Goal: Task Accomplishment & Management: Complete application form

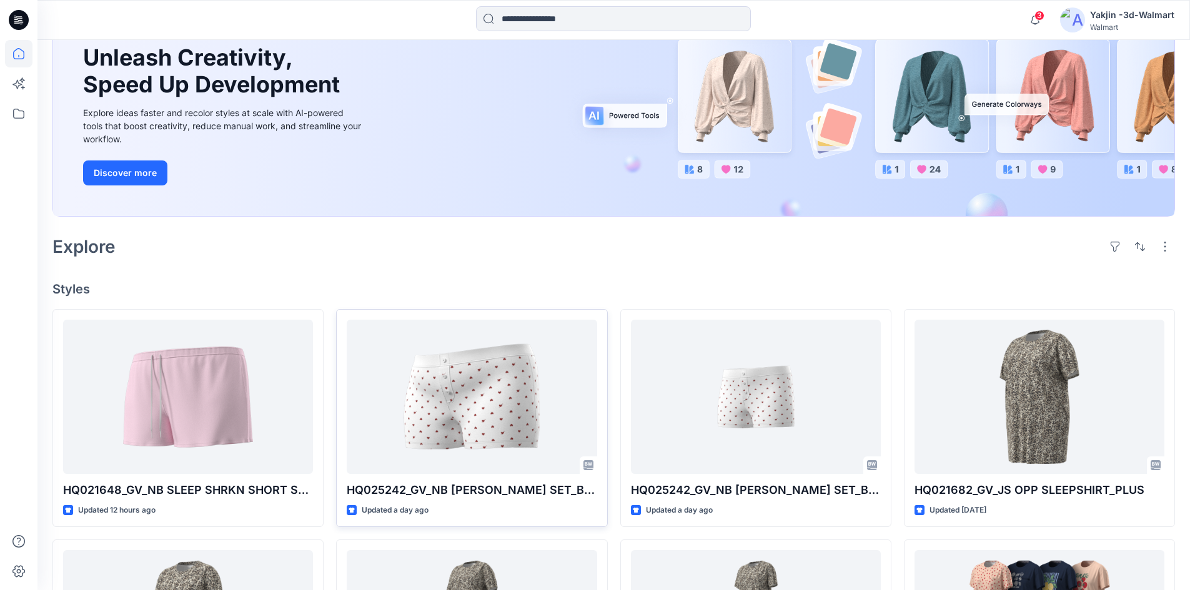
scroll to position [250, 0]
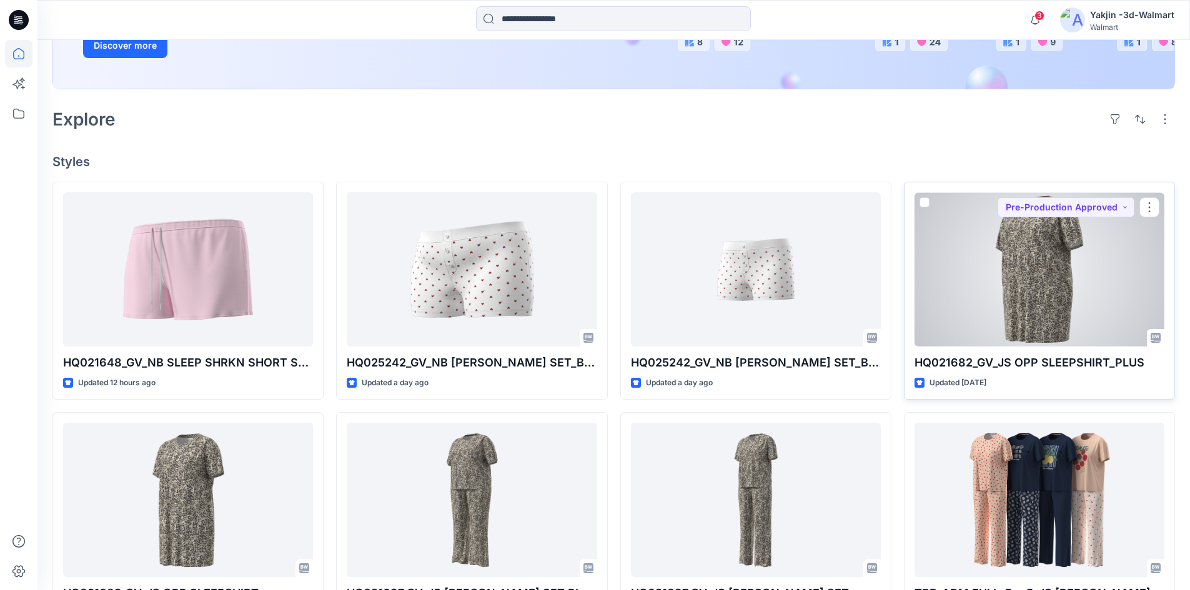
click at [1027, 285] on div at bounding box center [1039, 269] width 250 height 154
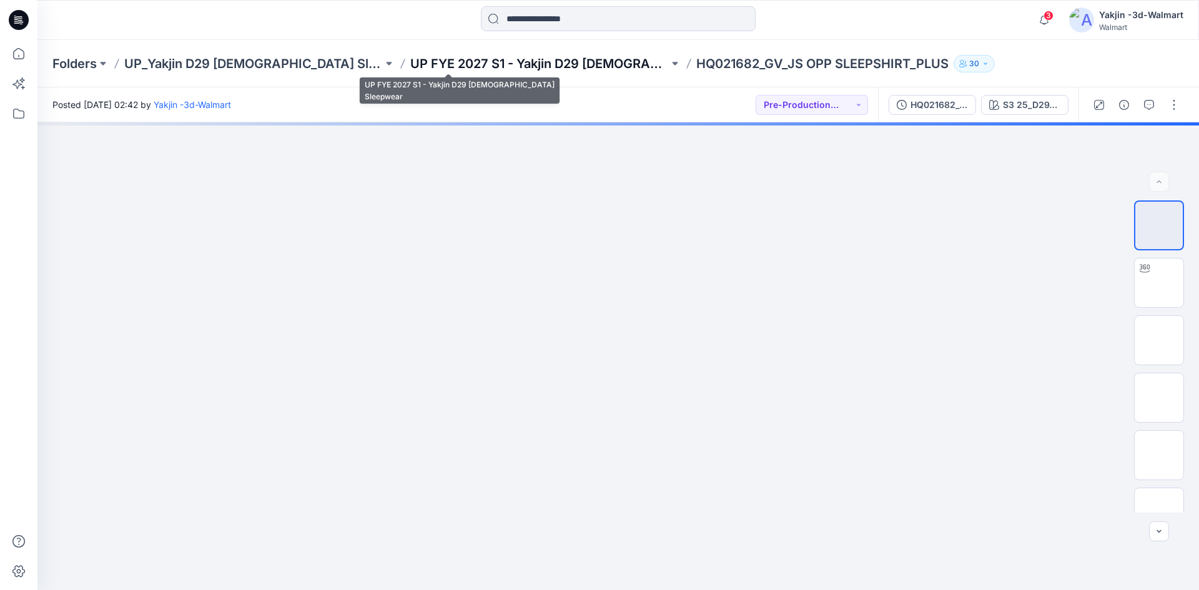
click at [513, 64] on p "UP FYE 2027 S1 - Yakjin D29 [DEMOGRAPHIC_DATA] Sleepwear" at bounding box center [539, 63] width 259 height 17
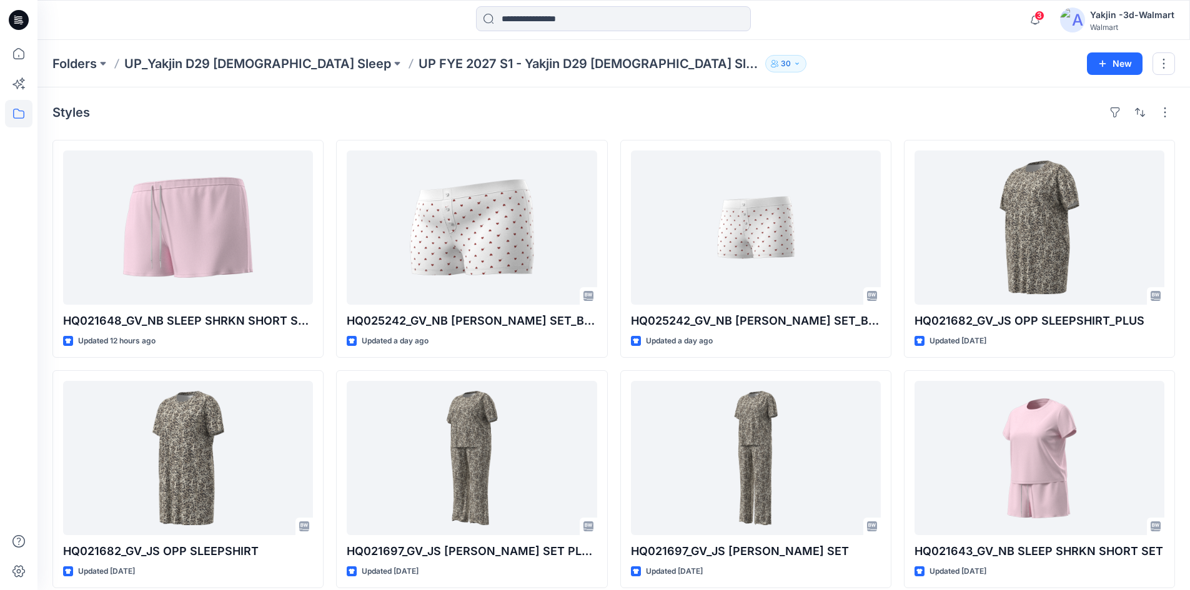
click at [27, 330] on div at bounding box center [18, 315] width 27 height 550
drag, startPoint x: 989, startPoint y: 92, endPoint x: 706, endPoint y: 143, distance: 287.5
click at [989, 92] on div "Styles HQ021648_GV_NB SLEEP SHRKN SHORT SET_SHORT Updated 12 hours ago HQ021682…" at bounding box center [613, 483] width 1152 height 792
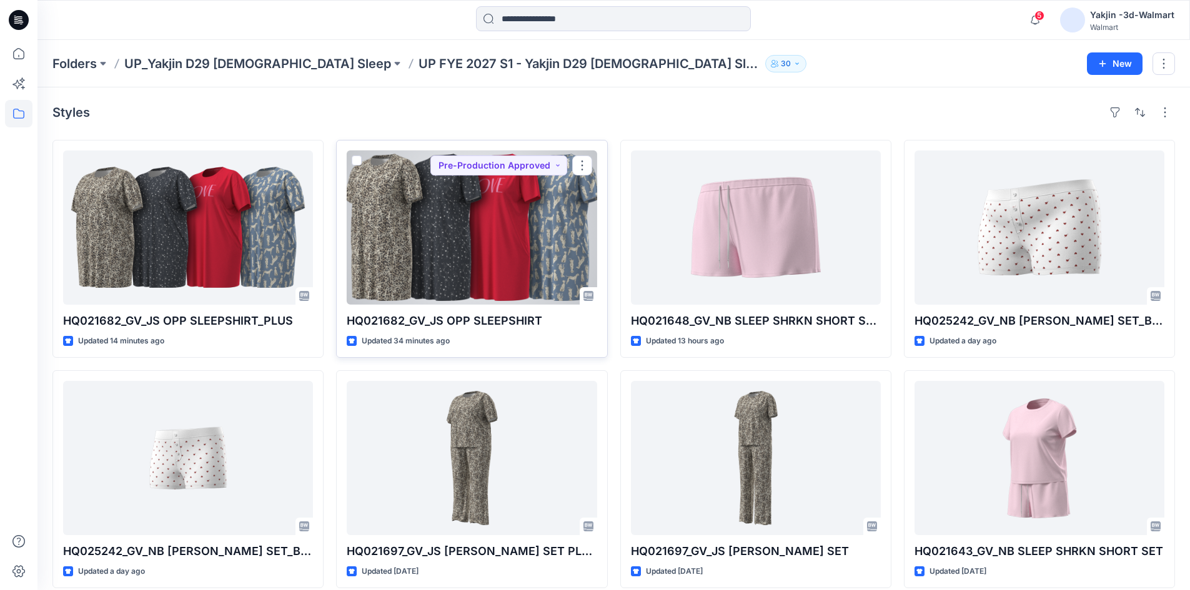
drag, startPoint x: 468, startPoint y: 221, endPoint x: 405, endPoint y: 229, distance: 63.5
click at [468, 221] on div at bounding box center [472, 228] width 250 height 154
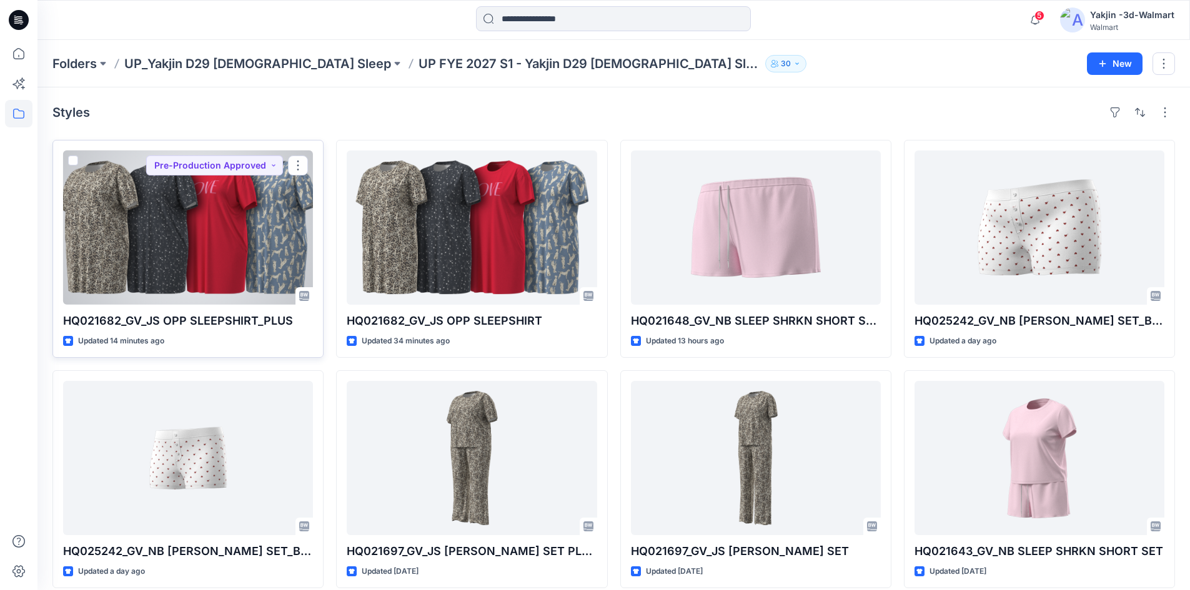
click at [149, 269] on div at bounding box center [188, 228] width 250 height 154
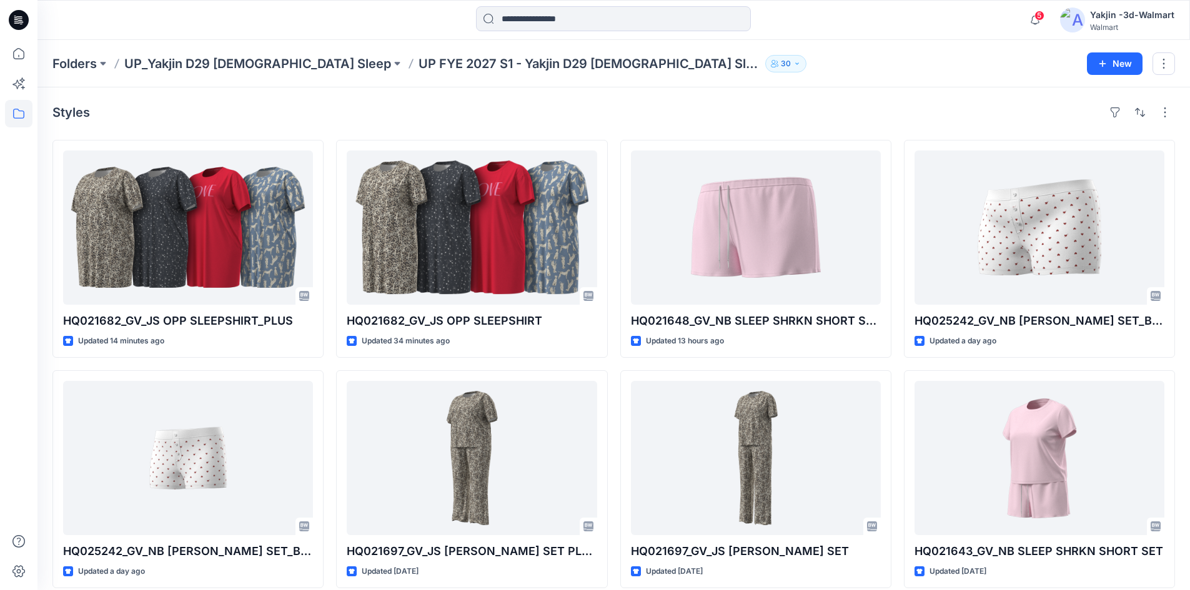
click at [21, 19] on icon at bounding box center [19, 20] width 20 height 20
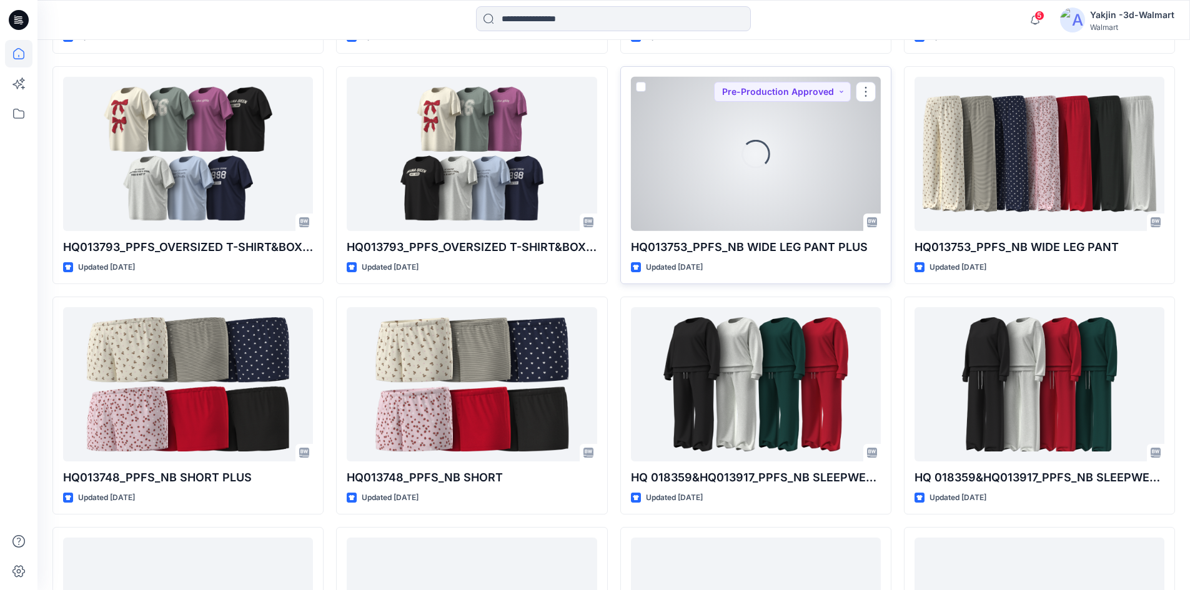
scroll to position [3848, 0]
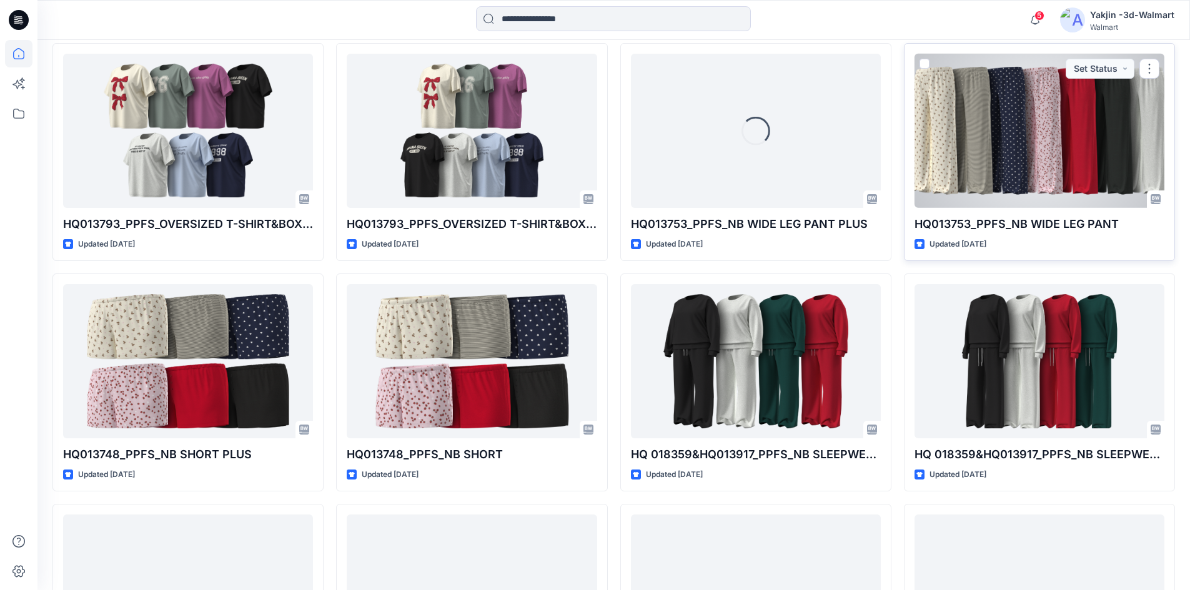
click at [1026, 143] on div at bounding box center [1039, 131] width 250 height 154
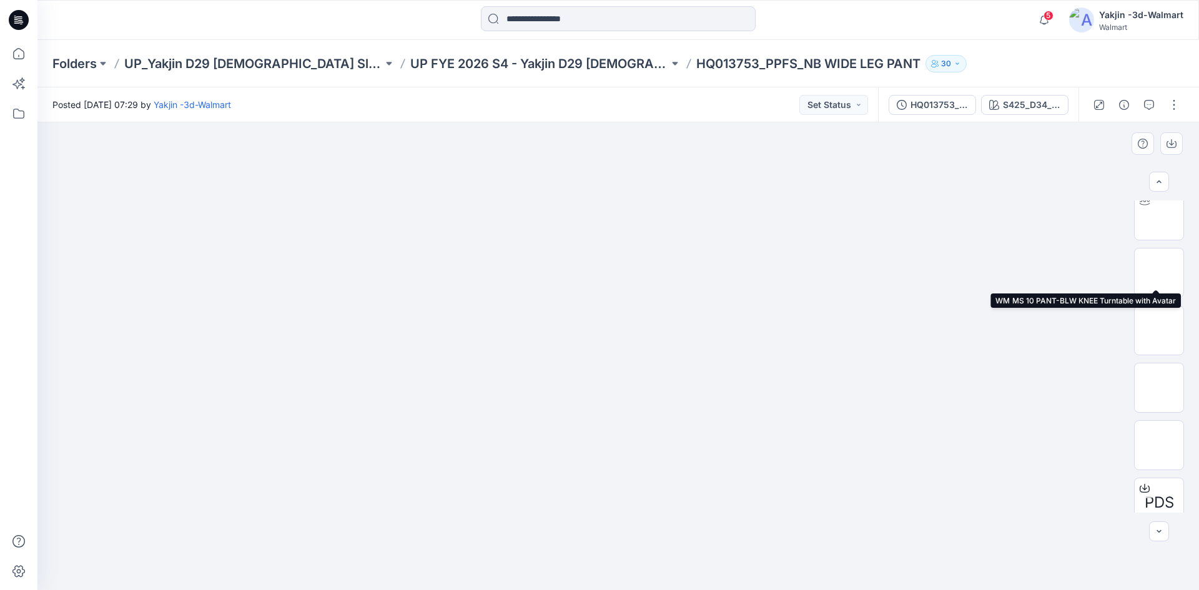
scroll to position [140, 0]
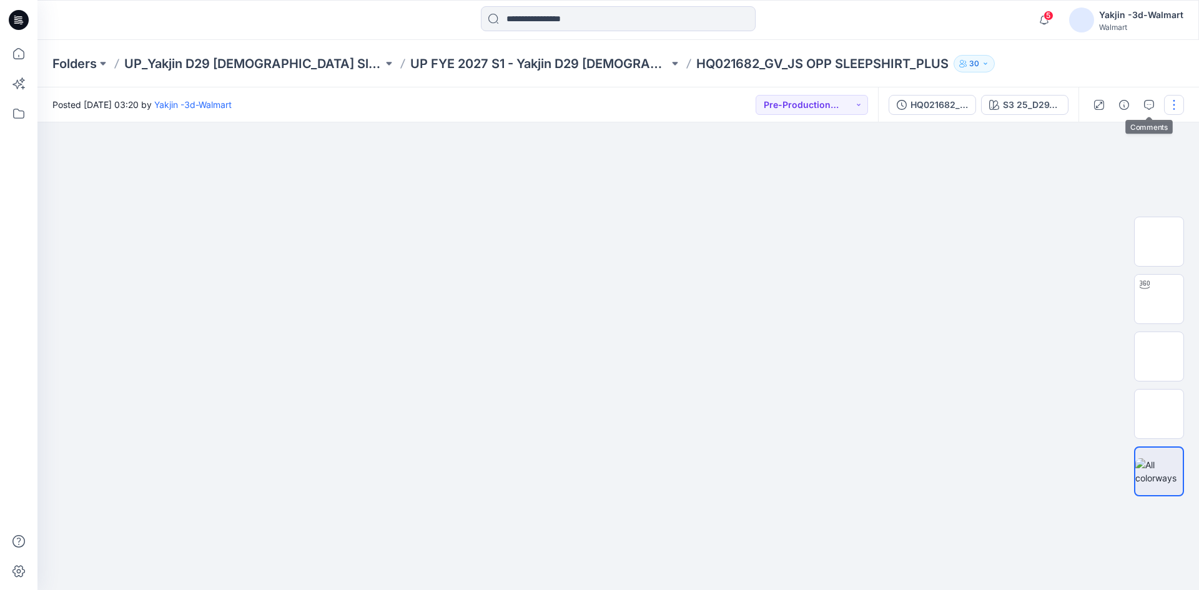
click at [1169, 102] on button "button" at bounding box center [1174, 105] width 20 height 20
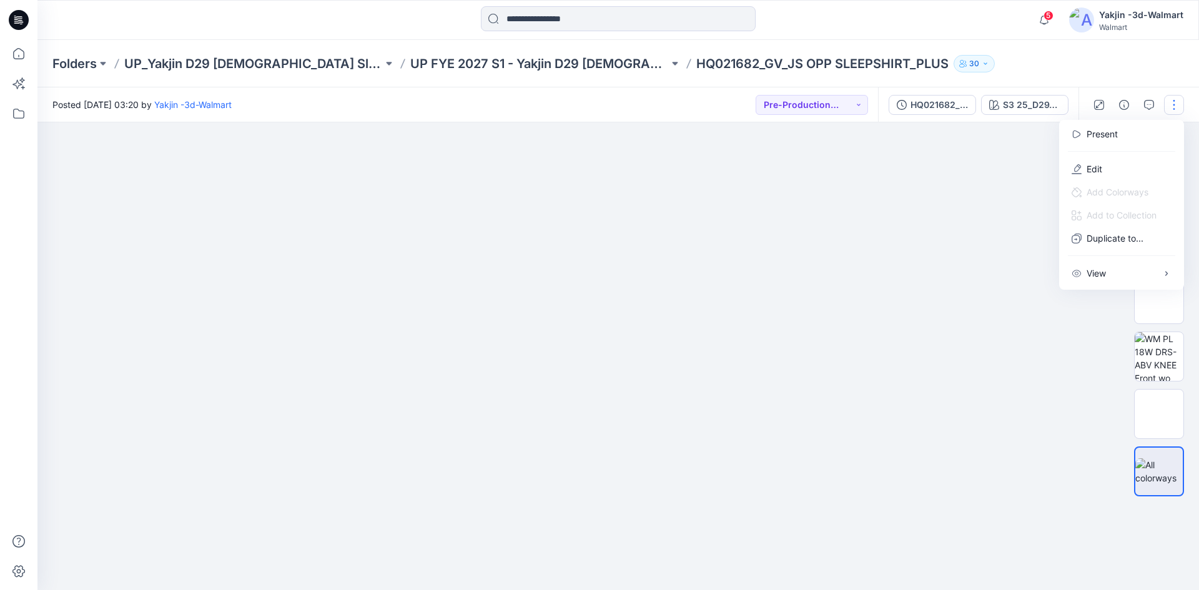
click at [1001, 178] on div at bounding box center [618, 356] width 1162 height 468
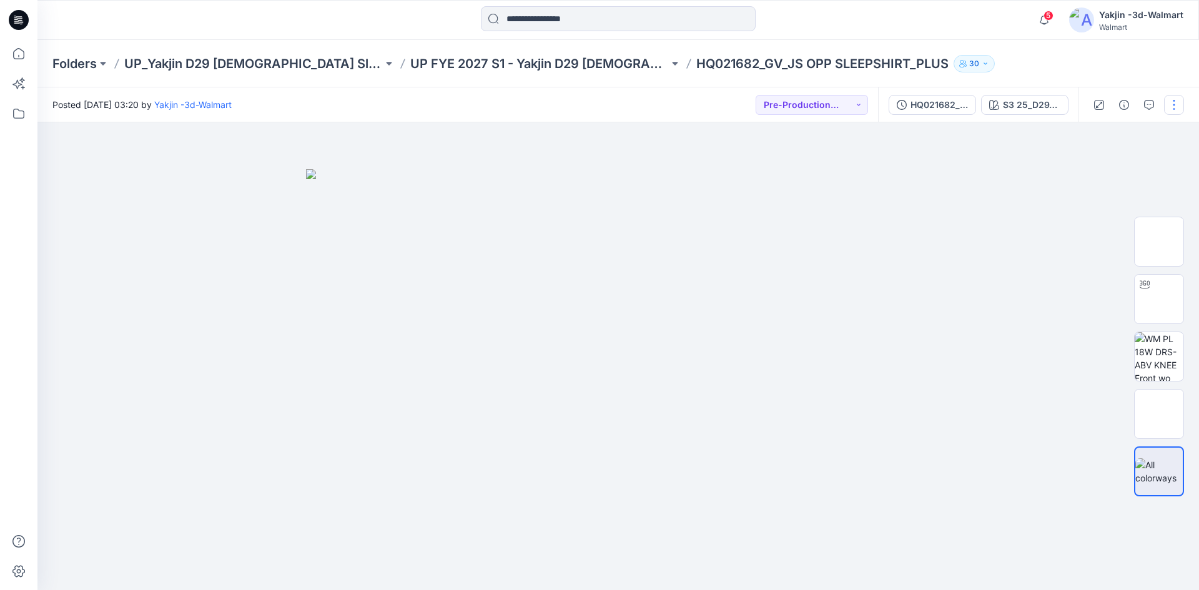
click at [1169, 109] on button "button" at bounding box center [1174, 105] width 20 height 20
click at [1083, 173] on button "Edit" at bounding box center [1121, 168] width 115 height 23
click at [1171, 99] on button "button" at bounding box center [1174, 105] width 20 height 20
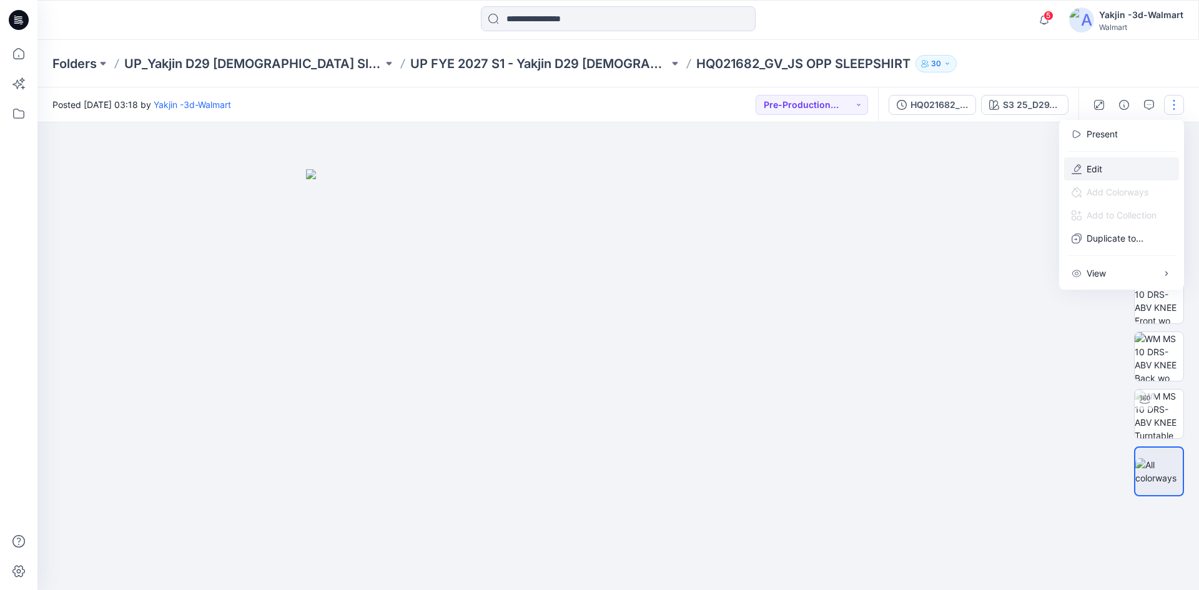
click at [1080, 174] on icon "button" at bounding box center [1077, 173] width 10 height 1
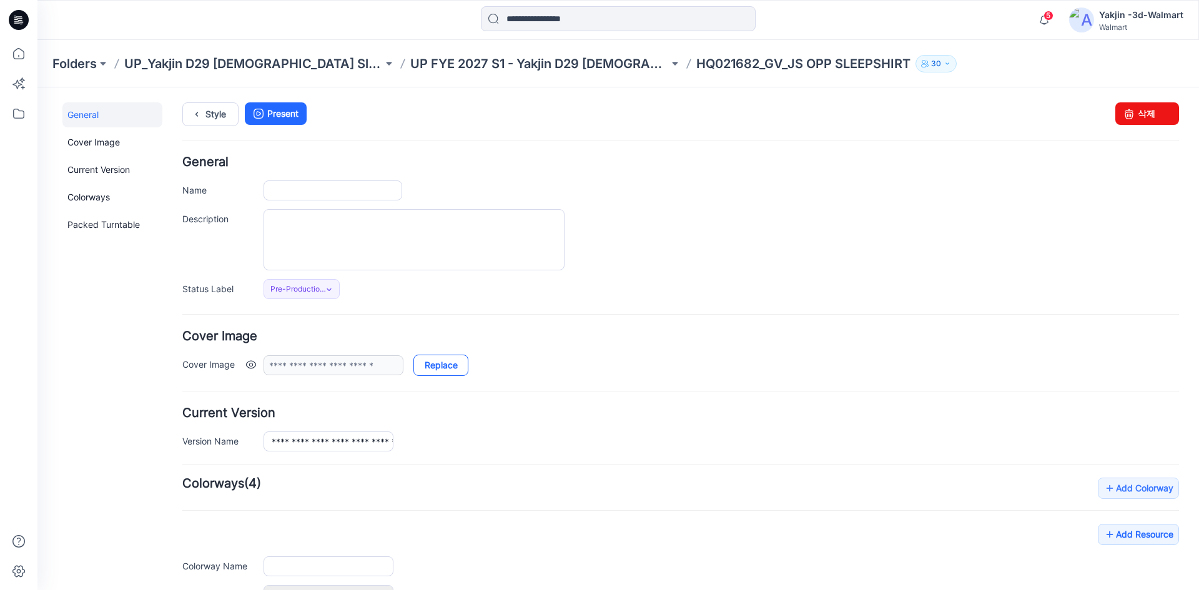
type input "**********"
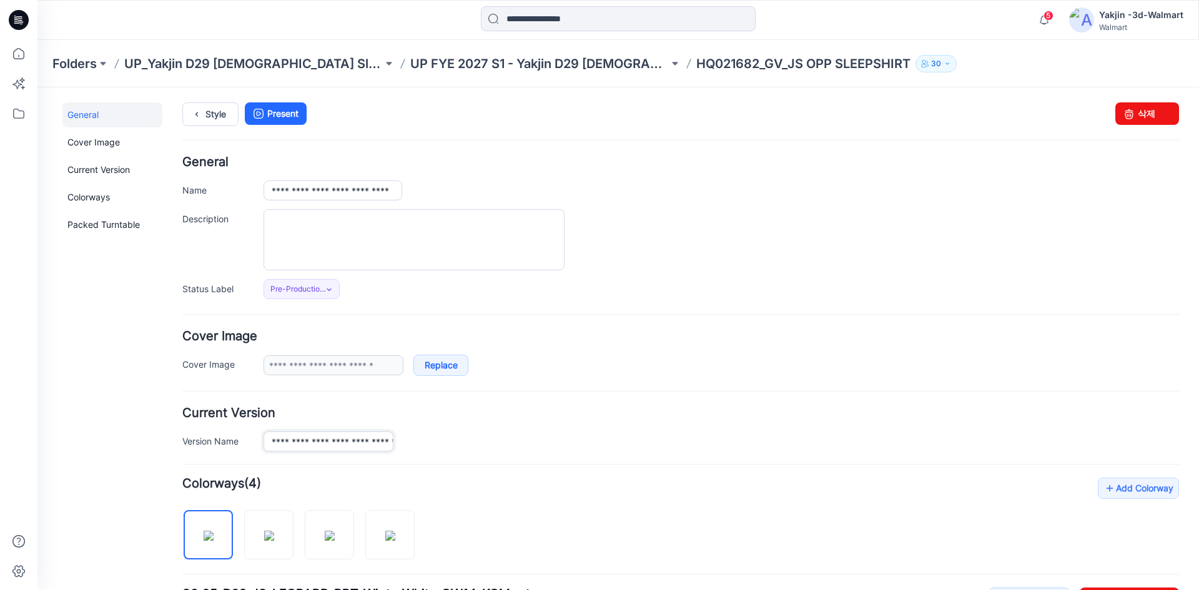
click at [347, 445] on input "**********" at bounding box center [329, 442] width 130 height 20
click at [352, 192] on input "**********" at bounding box center [333, 191] width 139 height 20
paste input "**"
type input "**********"
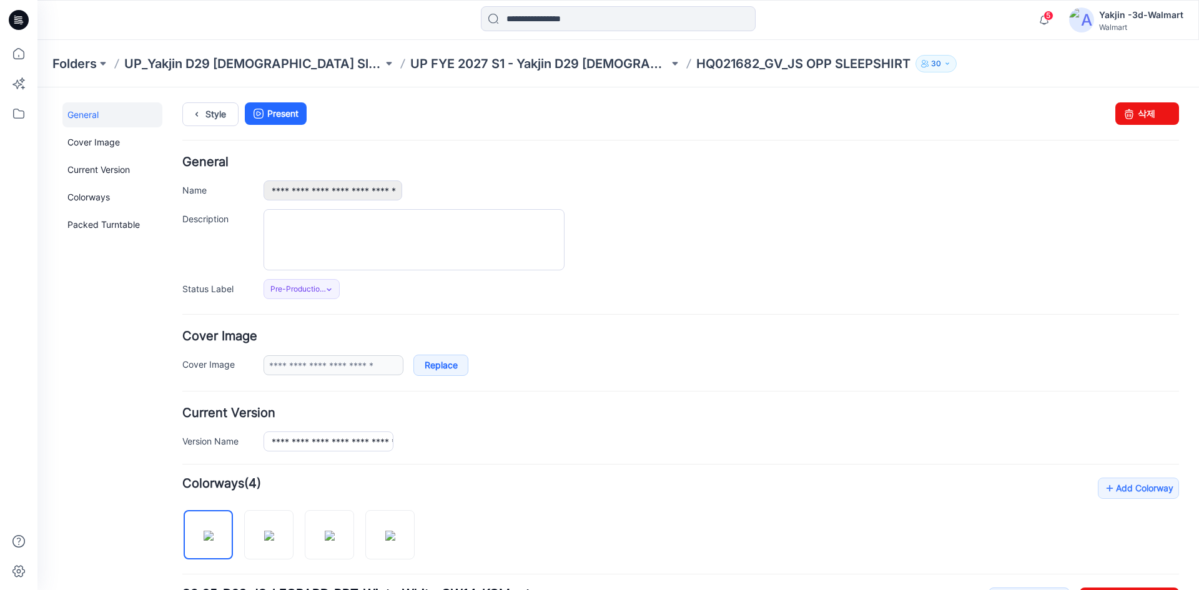
click at [463, 184] on div "**********" at bounding box center [722, 191] width 916 height 20
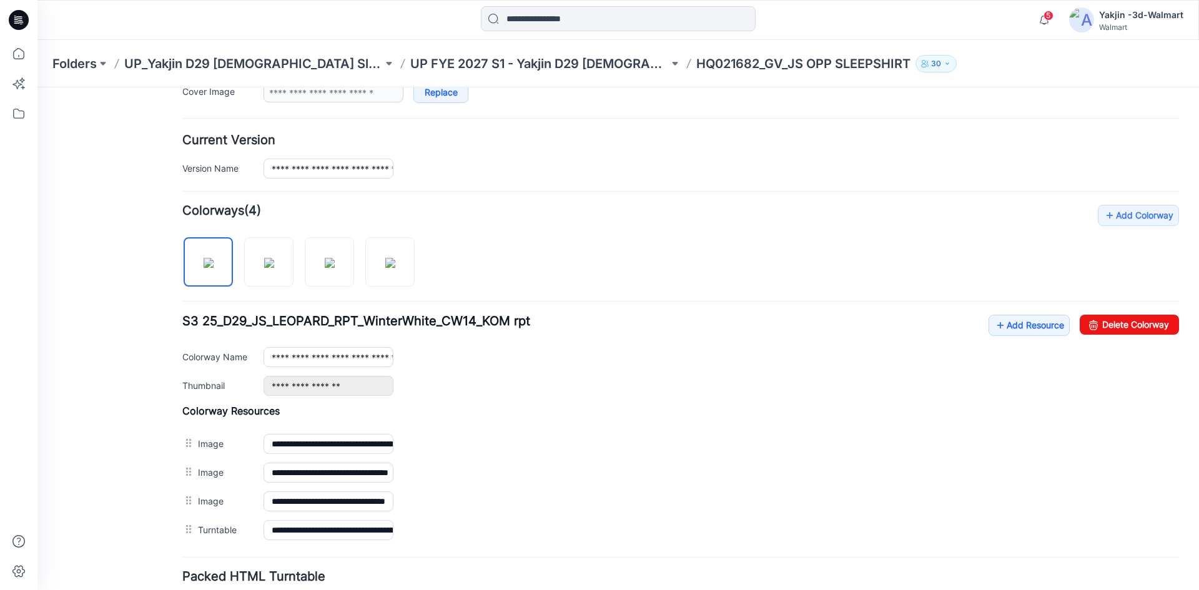
scroll to position [312, 0]
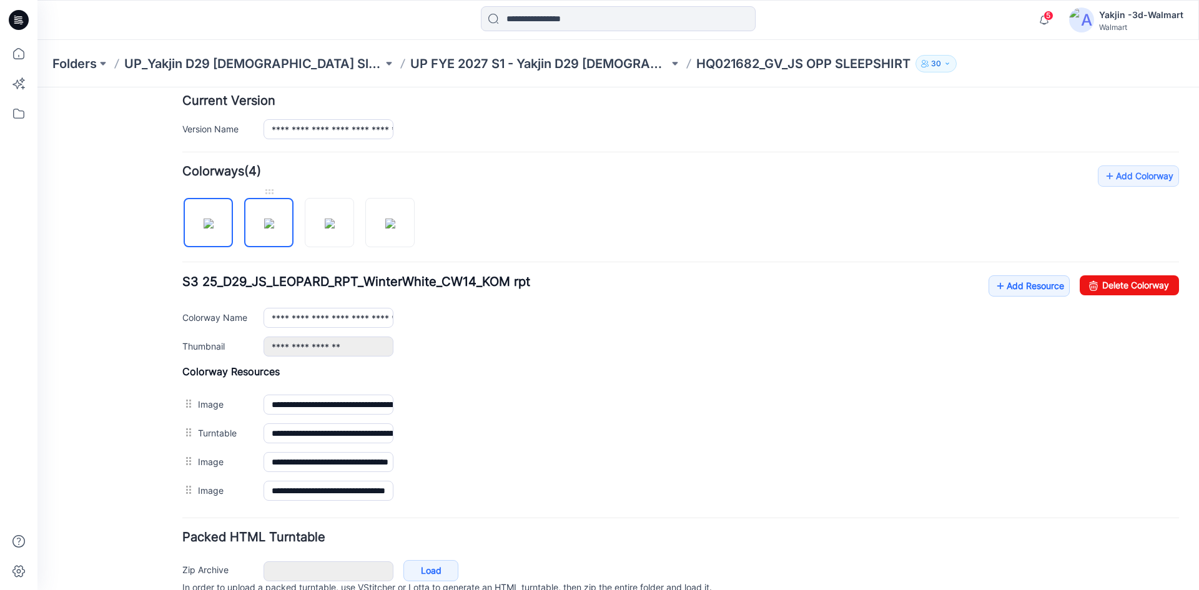
click at [274, 219] on img at bounding box center [269, 224] width 10 height 10
click at [214, 229] on img at bounding box center [209, 224] width 10 height 10
click at [274, 229] on img at bounding box center [269, 224] width 10 height 10
click at [214, 219] on img at bounding box center [209, 224] width 10 height 10
click at [264, 219] on img at bounding box center [269, 224] width 10 height 10
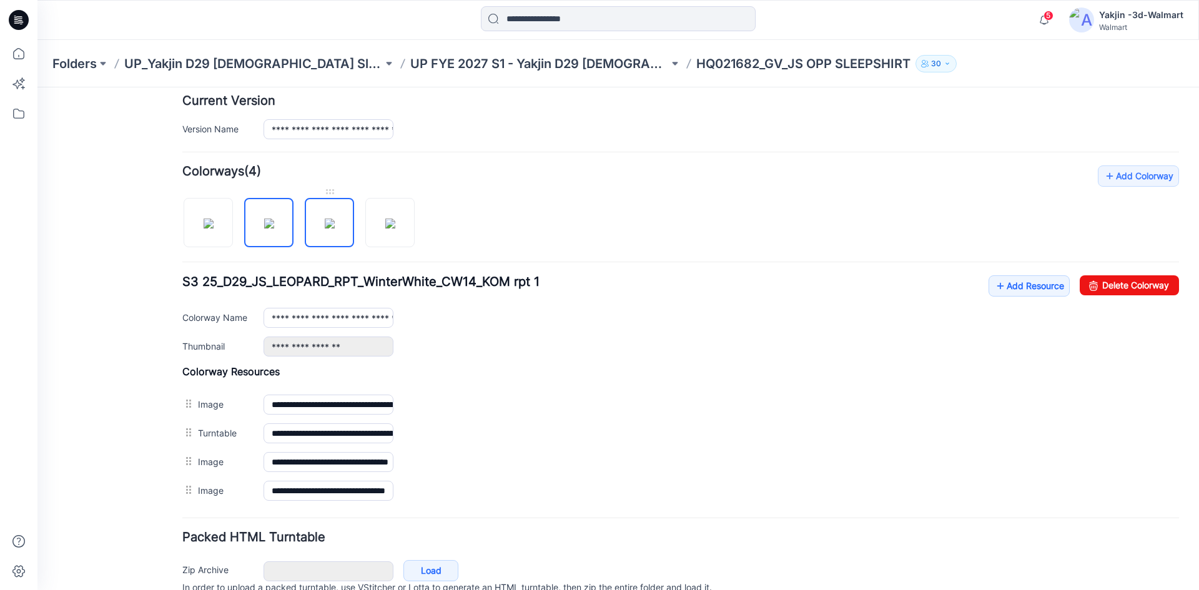
click at [325, 219] on img at bounding box center [330, 224] width 10 height 10
click at [365, 232] on div at bounding box center [303, 216] width 242 height 64
click at [391, 229] on img at bounding box center [390, 224] width 10 height 10
click at [214, 229] on img at bounding box center [209, 224] width 10 height 10
click at [264, 229] on img at bounding box center [269, 224] width 10 height 10
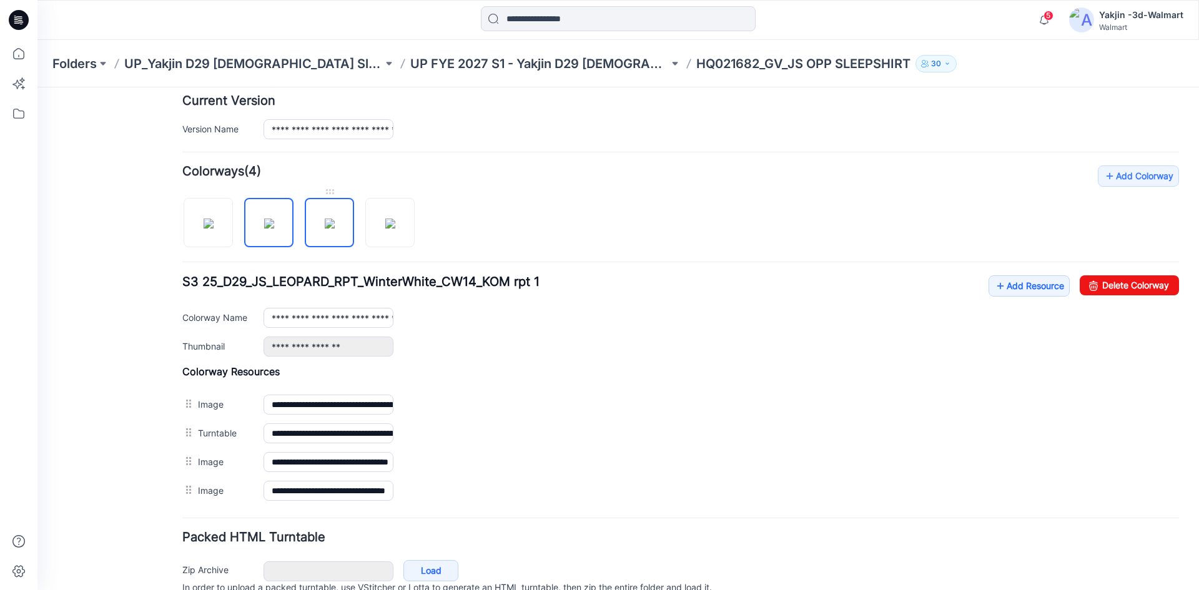
drag, startPoint x: 304, startPoint y: 229, endPoint x: 328, endPoint y: 229, distance: 23.7
click at [305, 229] on div at bounding box center [303, 216] width 242 height 64
click at [362, 234] on div at bounding box center [303, 216] width 242 height 64
click at [385, 228] on img at bounding box center [390, 224] width 10 height 10
click at [214, 229] on img at bounding box center [209, 224] width 10 height 10
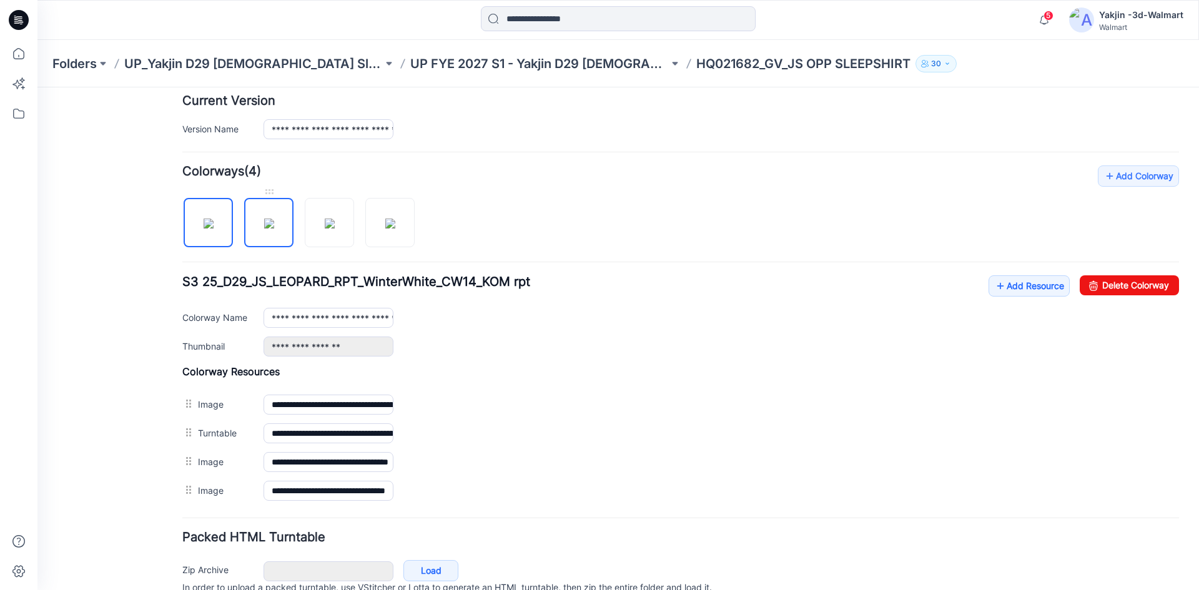
click at [269, 227] on img at bounding box center [269, 224] width 10 height 10
click at [325, 229] on img at bounding box center [330, 224] width 10 height 10
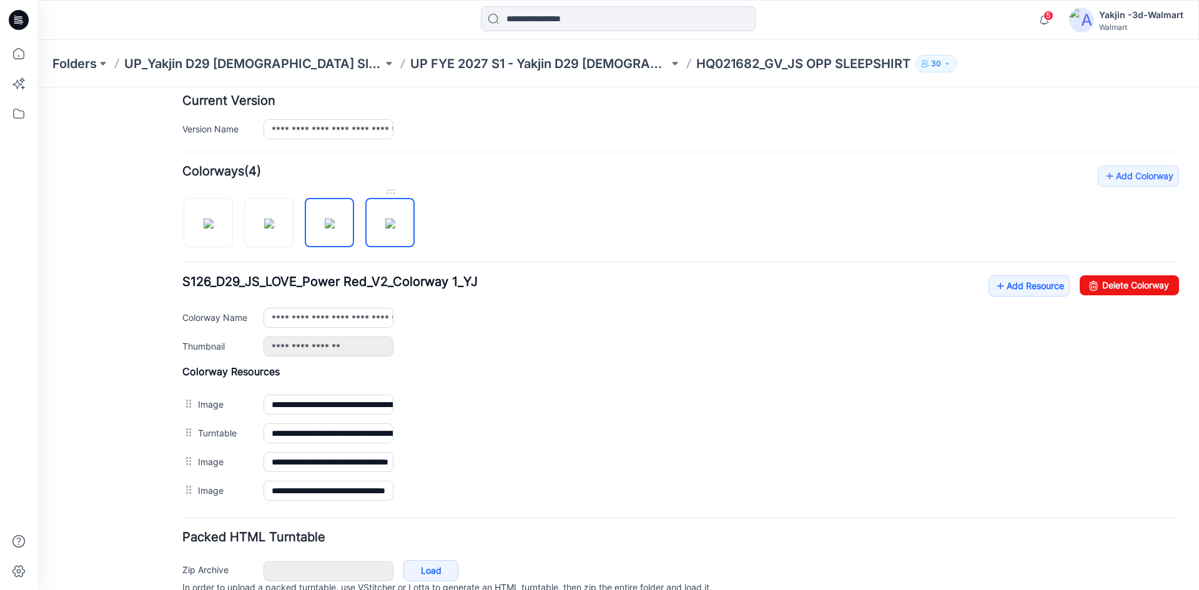
click at [386, 229] on img at bounding box center [390, 224] width 10 height 10
click at [214, 229] on img at bounding box center [209, 224] width 10 height 10
type input "**********"
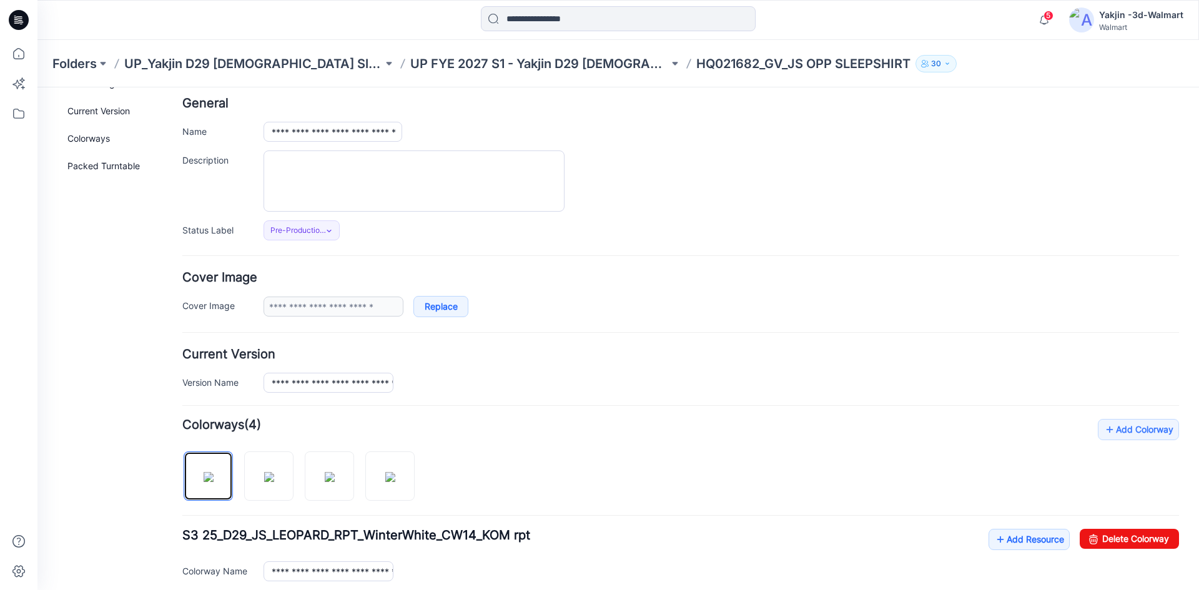
scroll to position [0, 0]
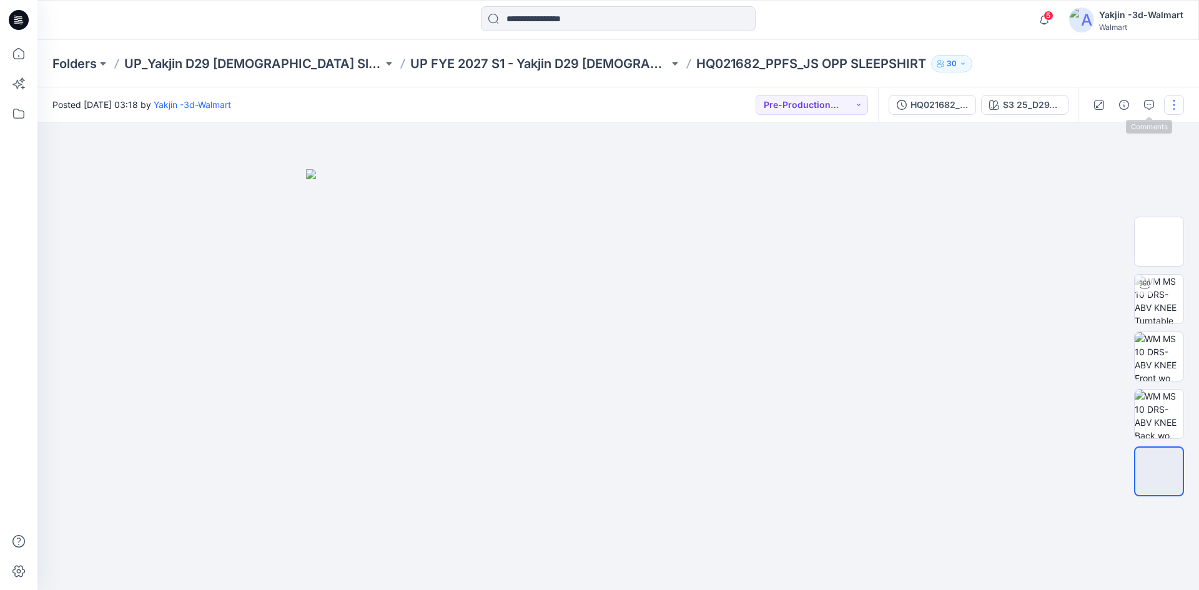
click at [1166, 96] on button "button" at bounding box center [1174, 105] width 20 height 20
click at [1101, 172] on p "Edit" at bounding box center [1095, 168] width 16 height 13
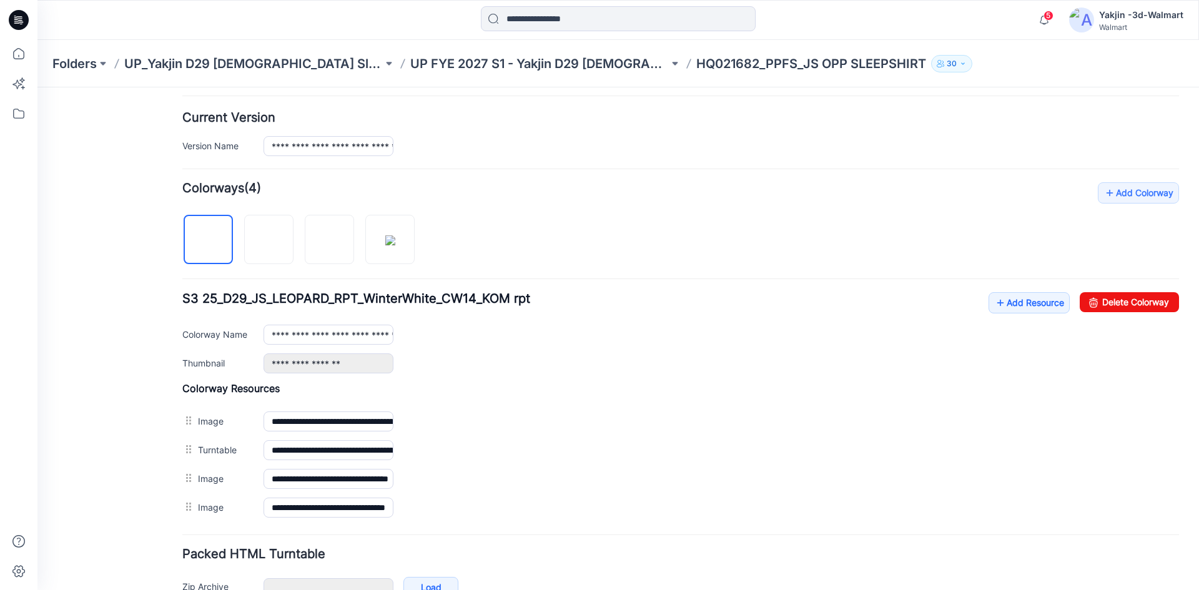
scroll to position [370, 0]
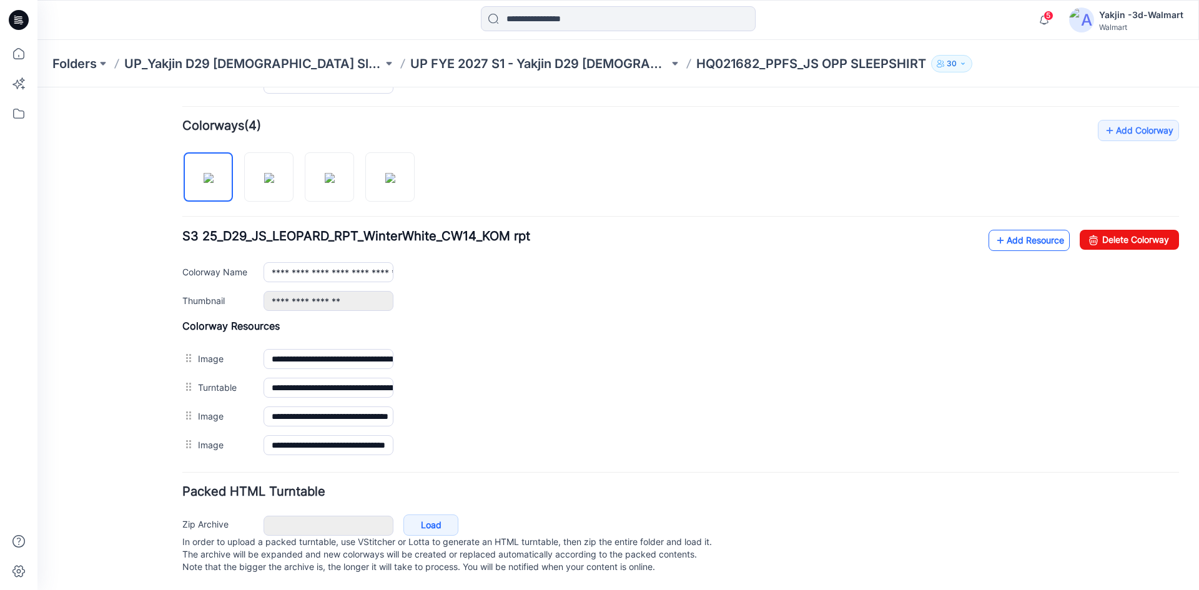
click at [1007, 230] on link "Add Resource" at bounding box center [1029, 240] width 81 height 21
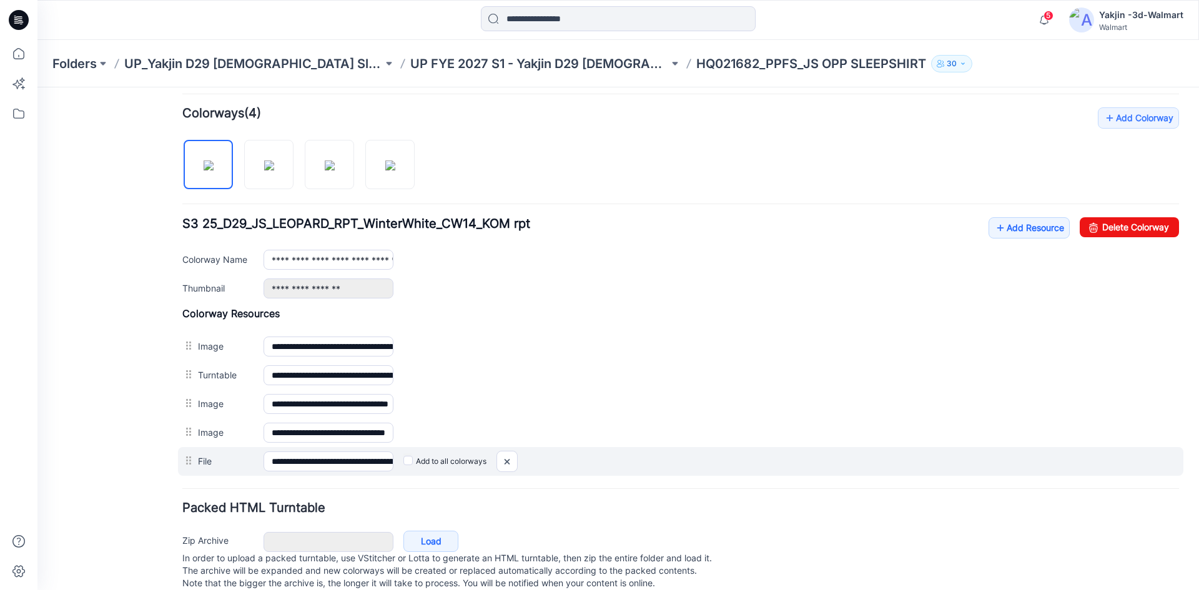
click at [37, 87] on label "Add to all colorways" at bounding box center [37, 87] width 0 height 0
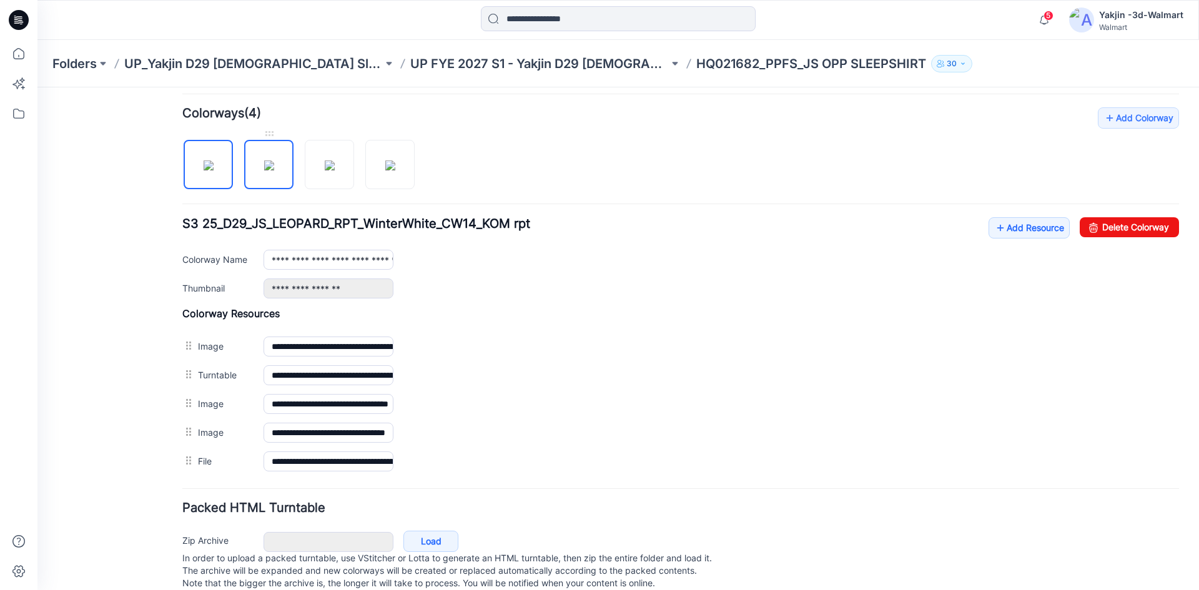
click at [274, 171] on img at bounding box center [269, 166] width 10 height 10
click at [300, 176] on div at bounding box center [303, 158] width 242 height 64
click at [354, 176] on div at bounding box center [303, 158] width 242 height 64
click at [385, 170] on img at bounding box center [390, 166] width 10 height 10
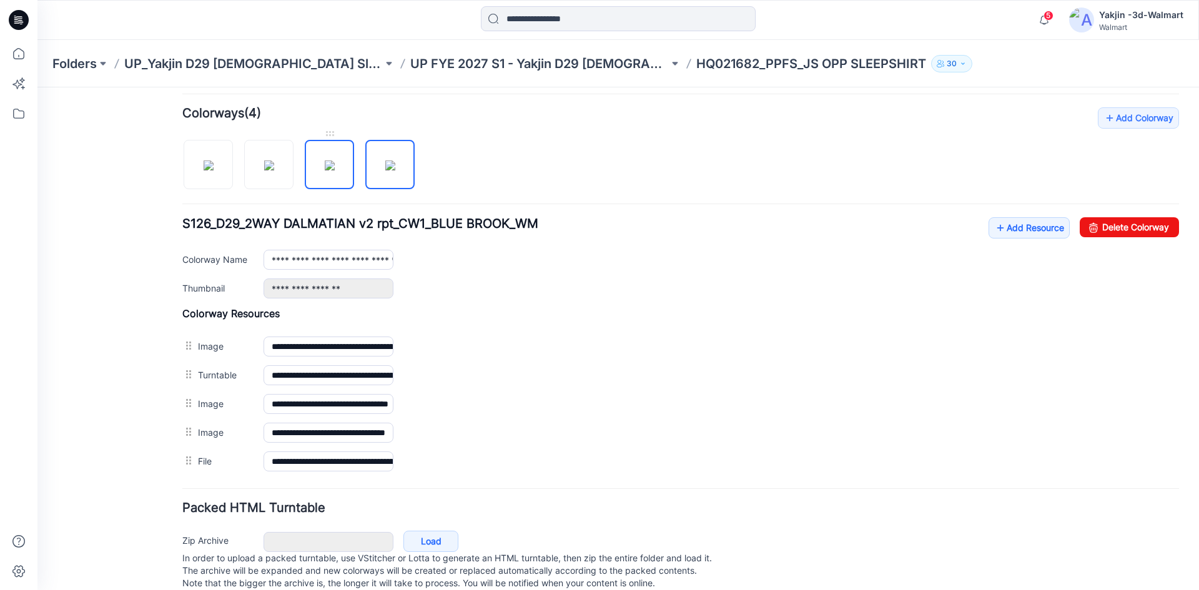
click at [335, 171] on img at bounding box center [330, 166] width 10 height 10
click at [264, 171] on img at bounding box center [269, 166] width 10 height 10
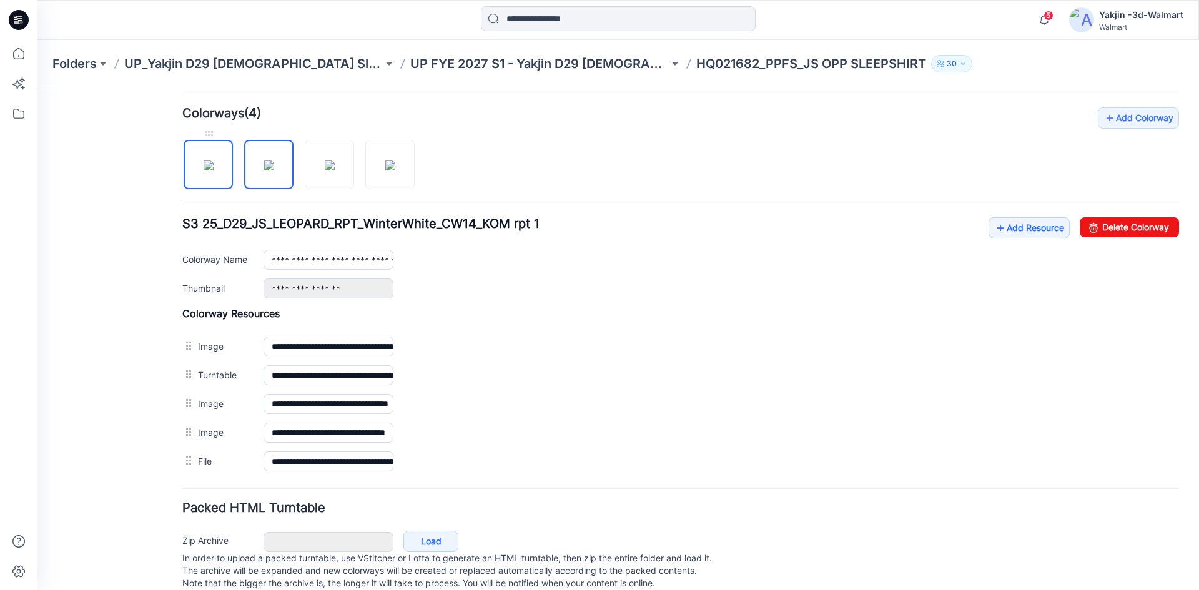
click at [212, 171] on img at bounding box center [209, 166] width 10 height 10
type input "**********"
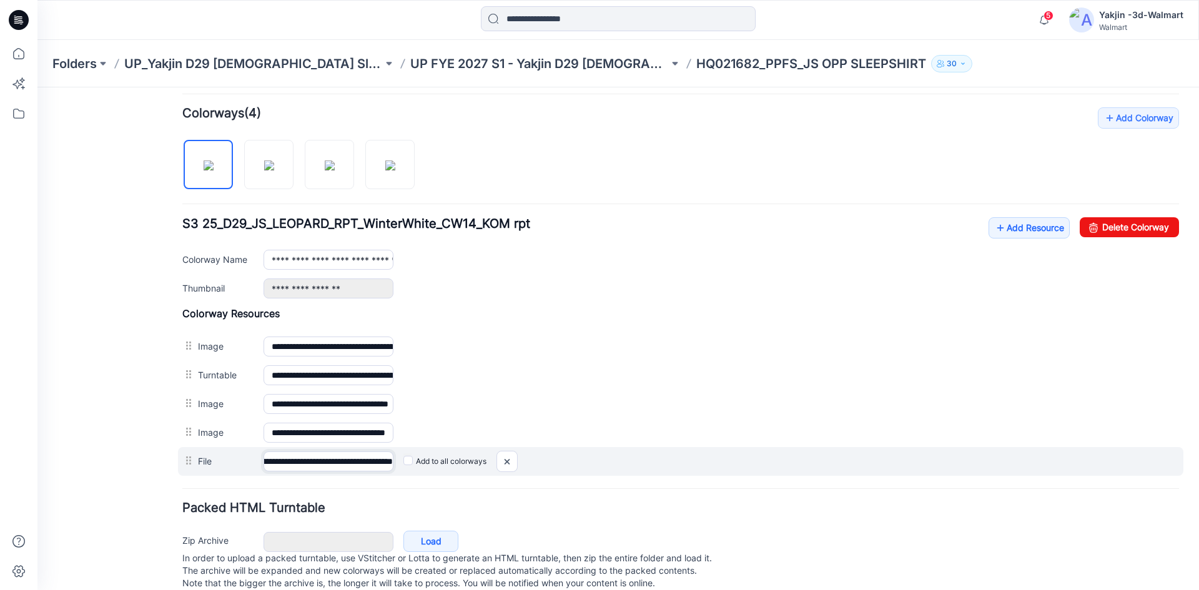
scroll to position [0, 141]
drag, startPoint x: 309, startPoint y: 463, endPoint x: 425, endPoint y: 460, distance: 116.8
click at [425, 460] on div "**********" at bounding box center [681, 461] width 1006 height 29
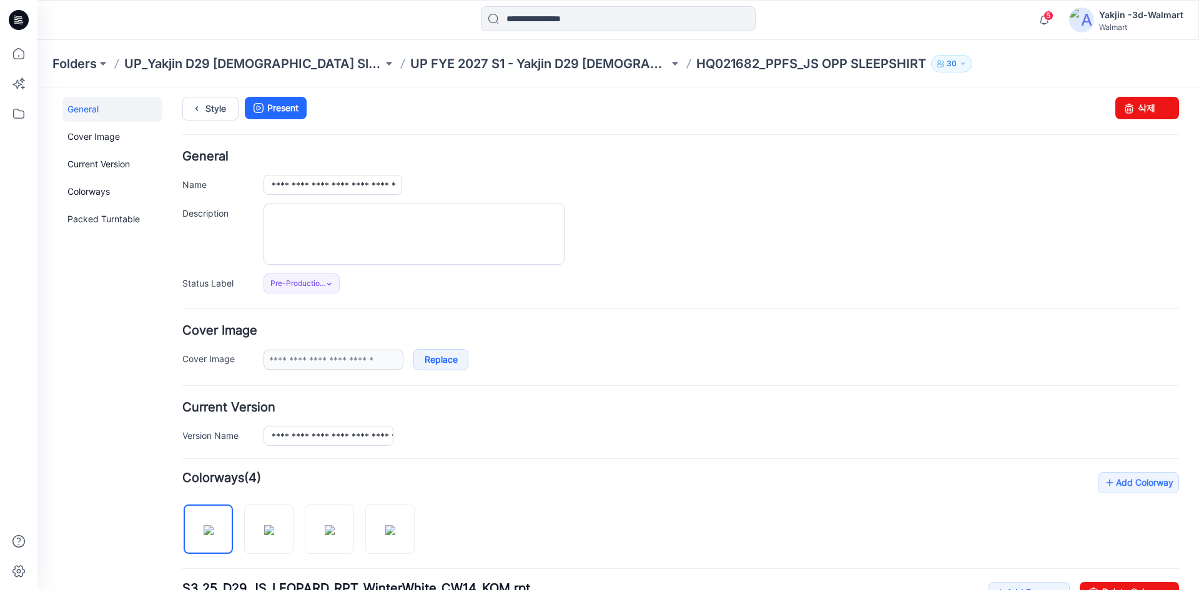
scroll to position [0, 0]
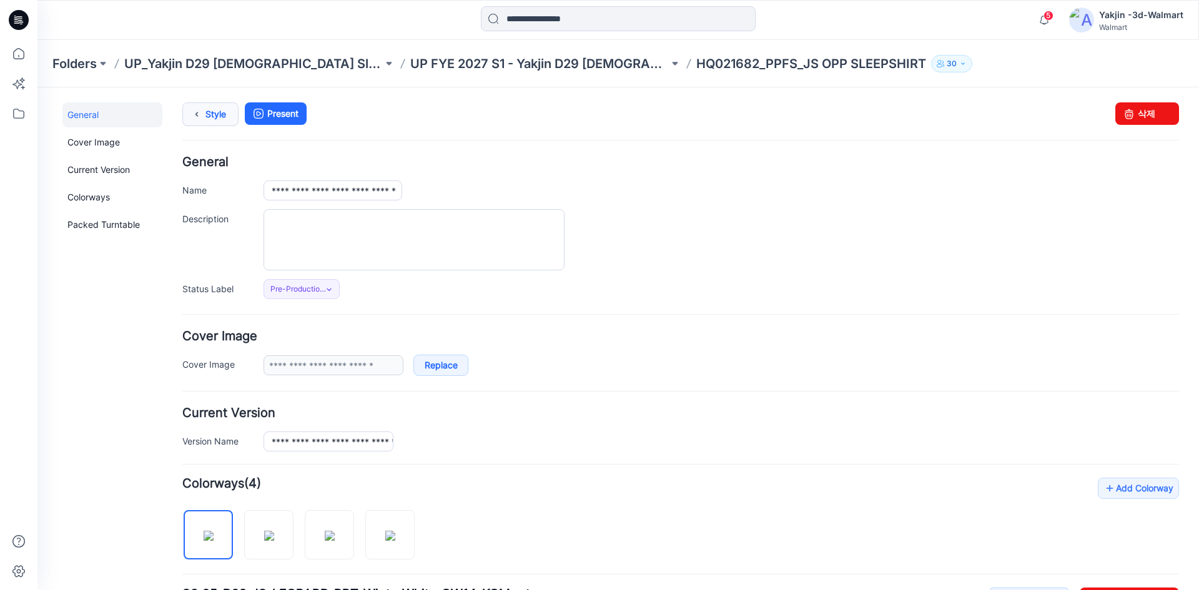
click at [194, 114] on icon at bounding box center [196, 114] width 17 height 22
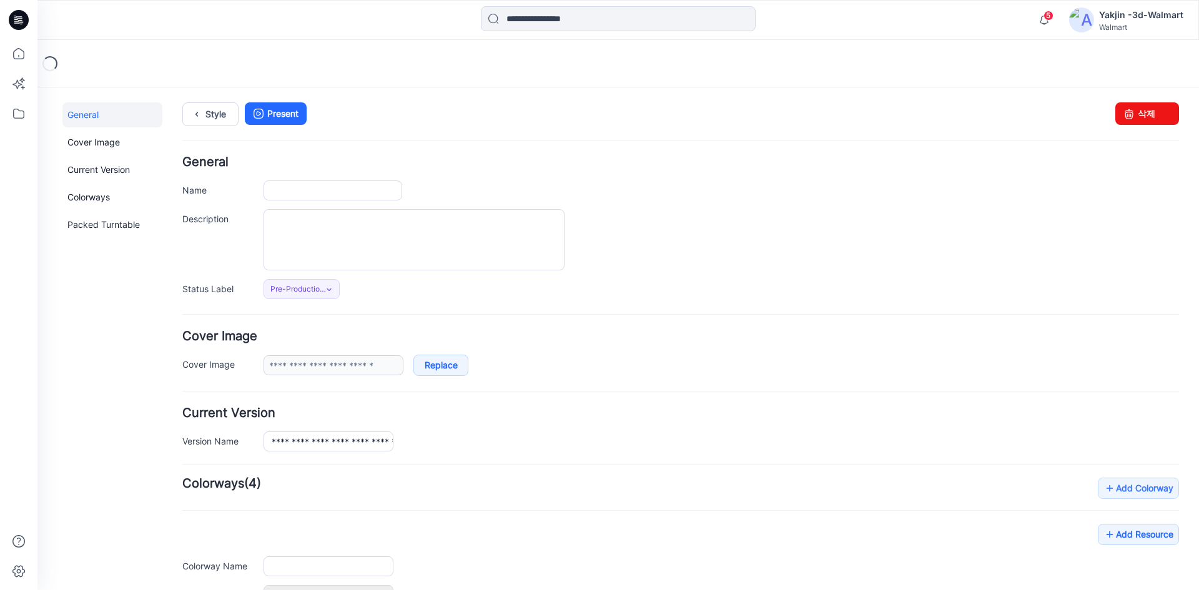
type input "**********"
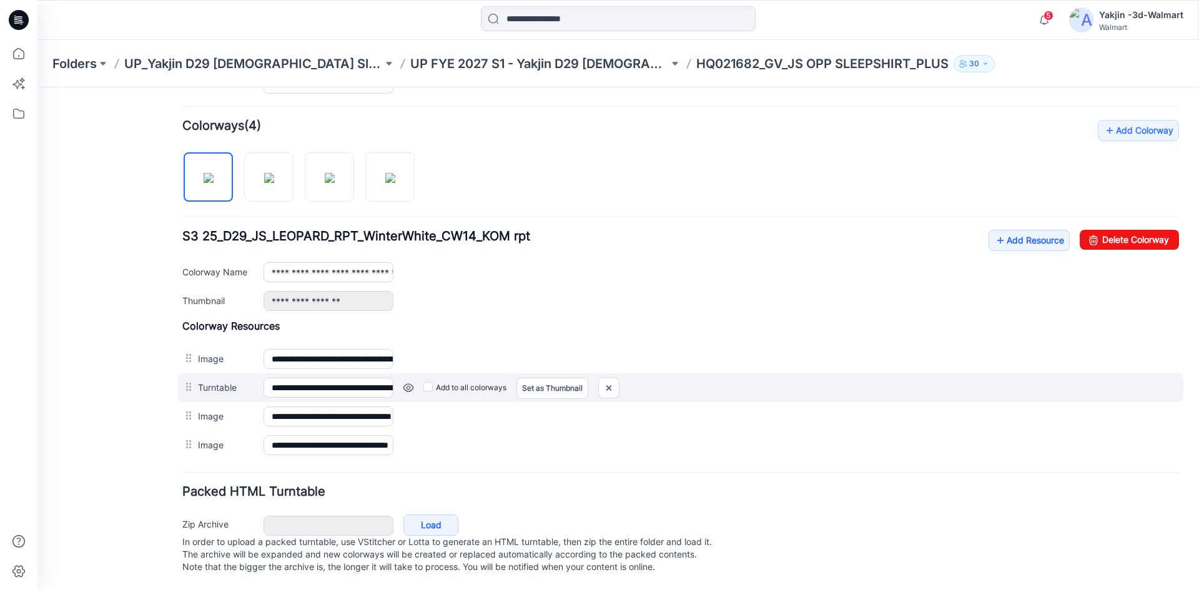
scroll to position [370, 0]
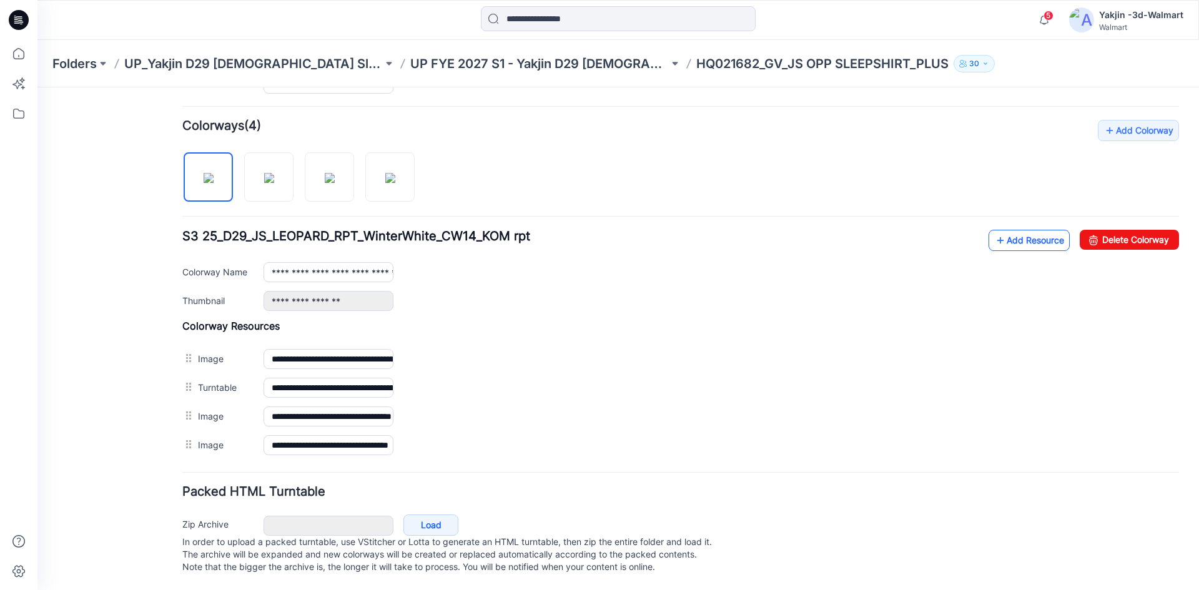
click at [1032, 230] on link "Add Resource" at bounding box center [1029, 240] width 81 height 21
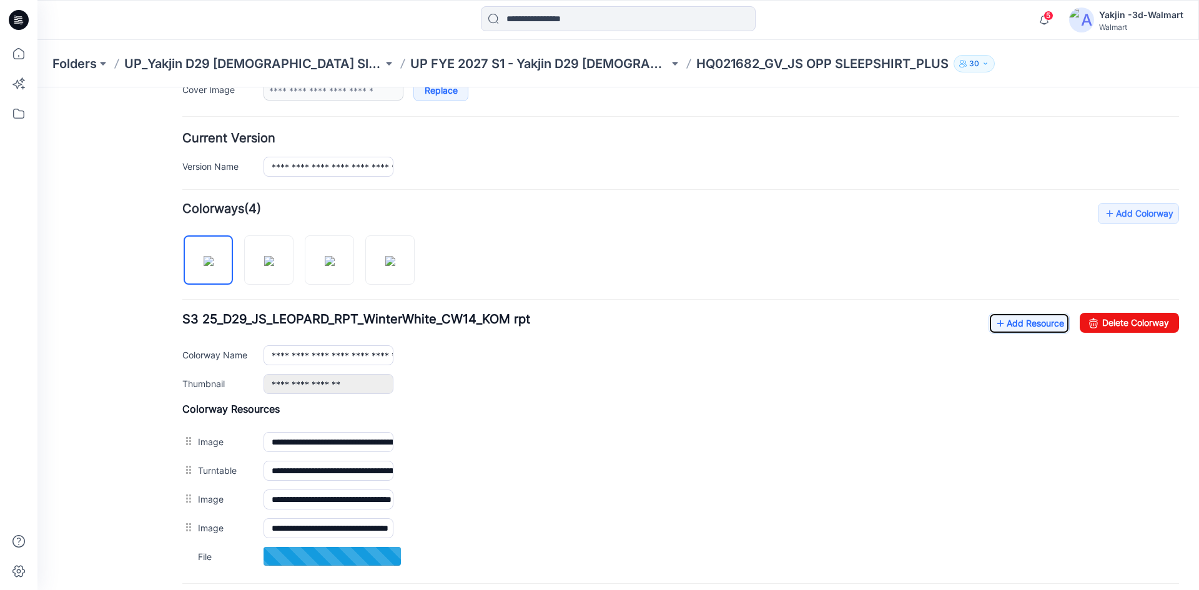
scroll to position [121, 0]
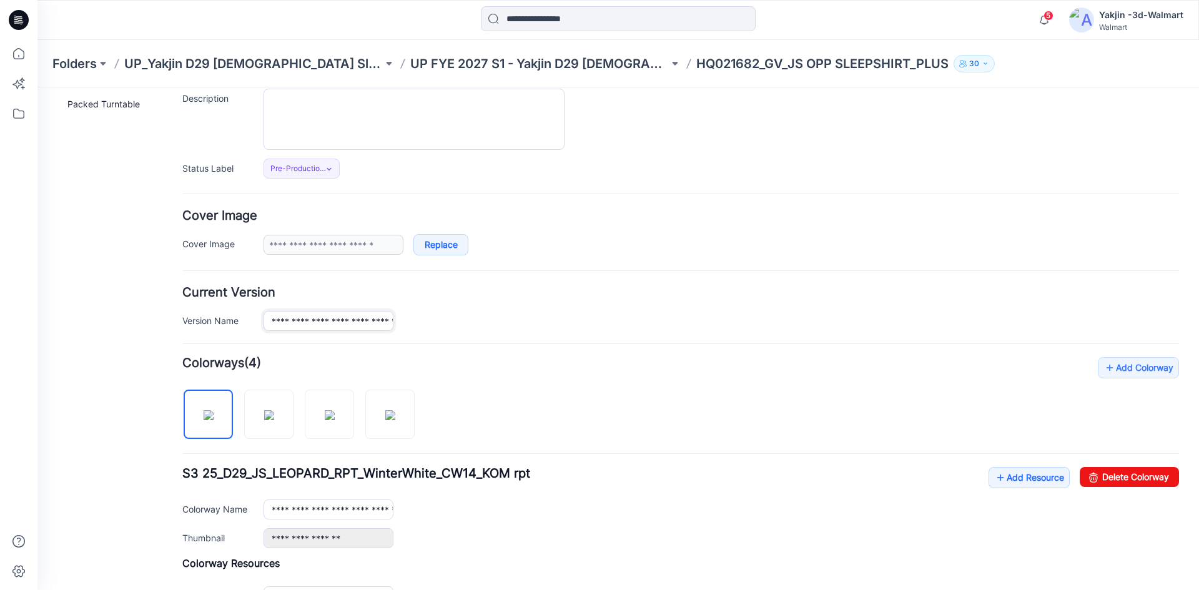
click at [315, 314] on input "**********" at bounding box center [329, 321] width 130 height 20
click at [368, 285] on form "**********" at bounding box center [680, 440] width 997 height 808
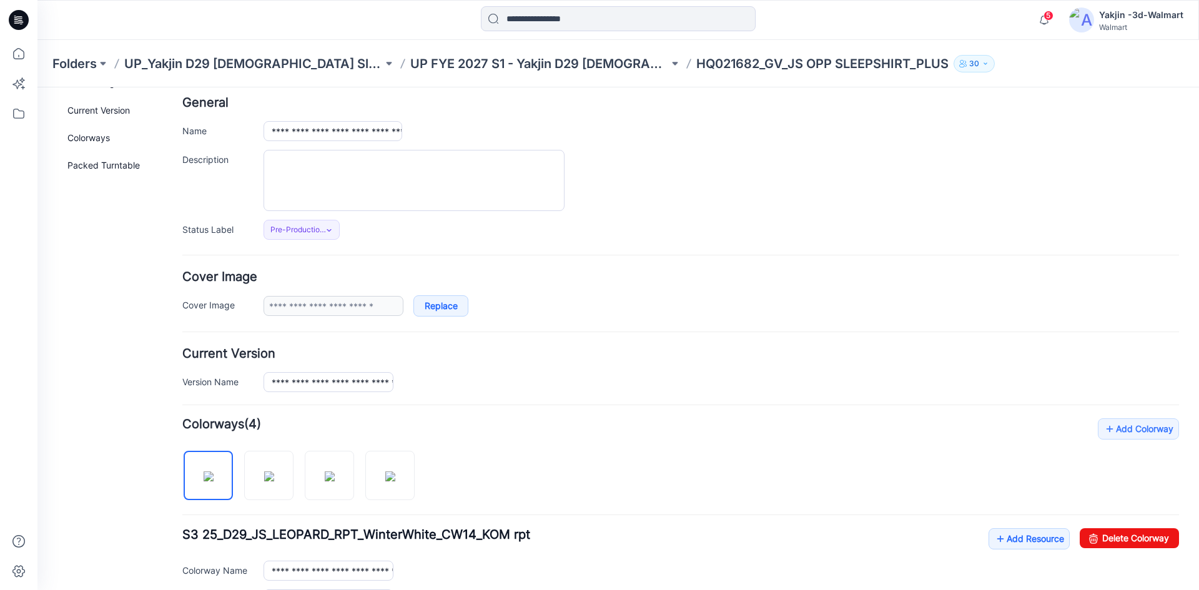
scroll to position [0, 0]
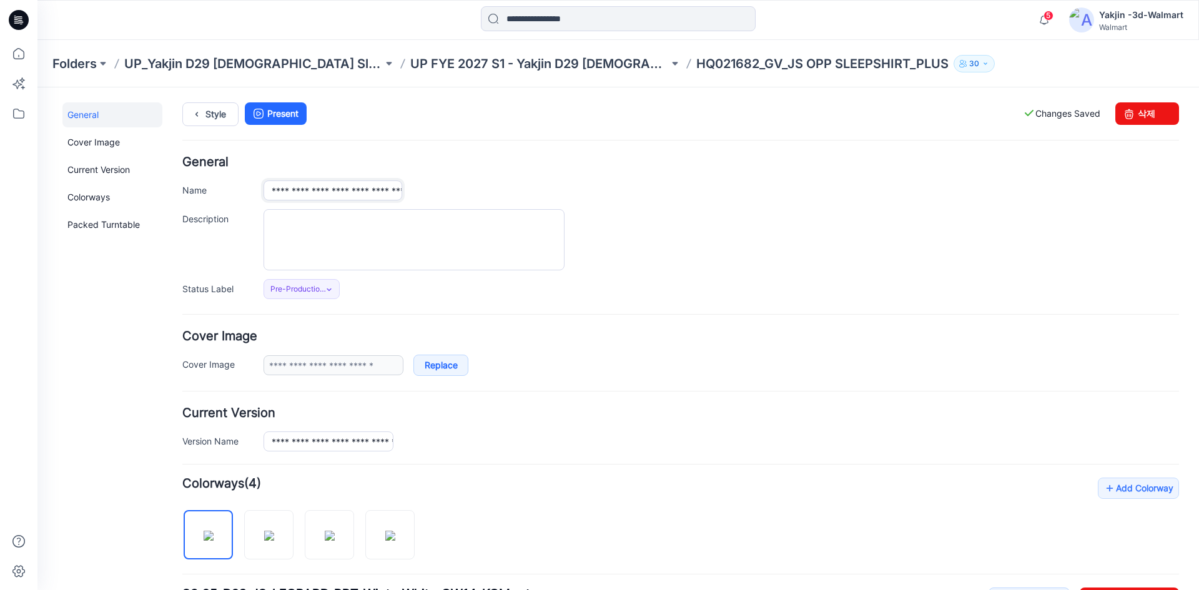
click at [310, 186] on input "**********" at bounding box center [333, 191] width 139 height 20
paste input "**"
type input "**********"
click at [435, 162] on h4 "General" at bounding box center [680, 162] width 997 height 12
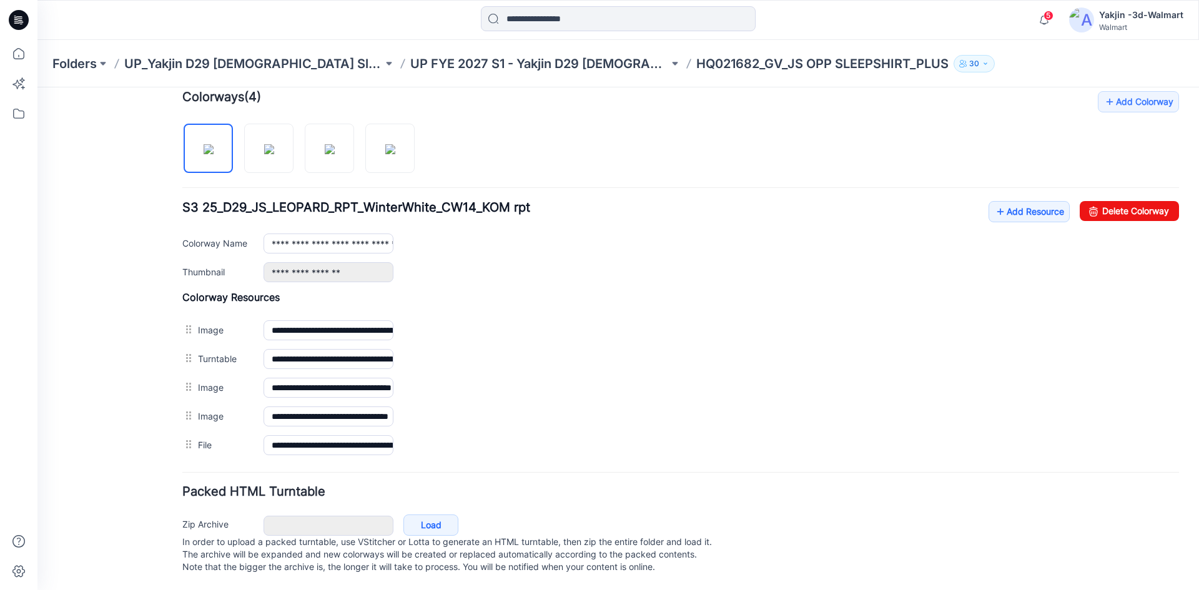
scroll to position [399, 0]
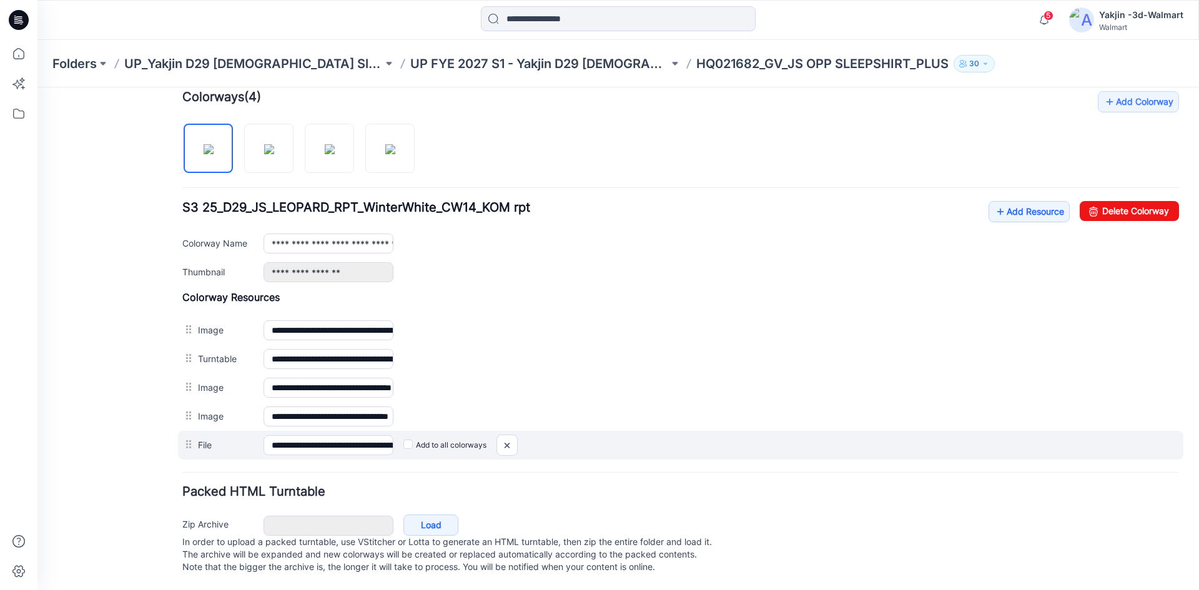
click at [37, 87] on label "Add to all colorways" at bounding box center [37, 87] width 0 height 0
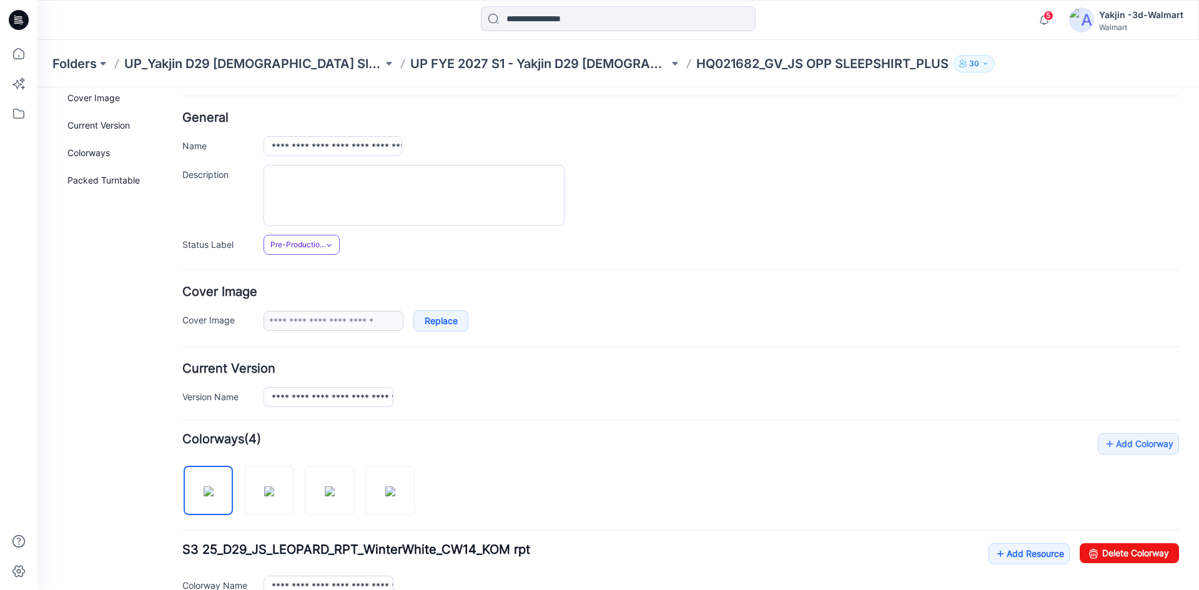
scroll to position [0, 0]
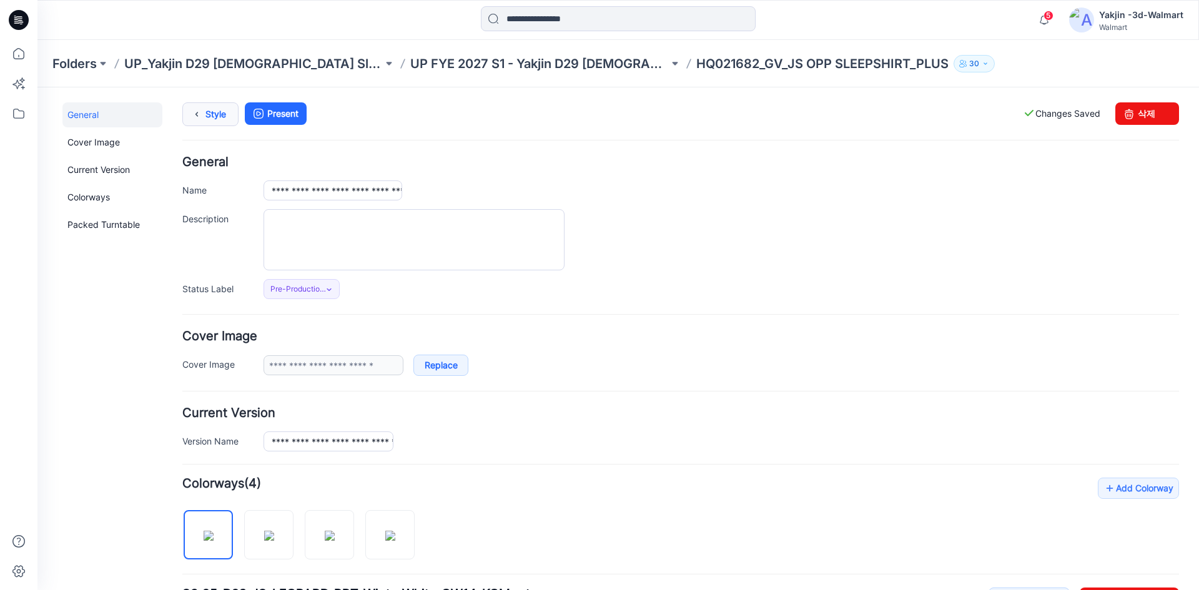
click at [215, 117] on link "Style" at bounding box center [210, 114] width 56 height 24
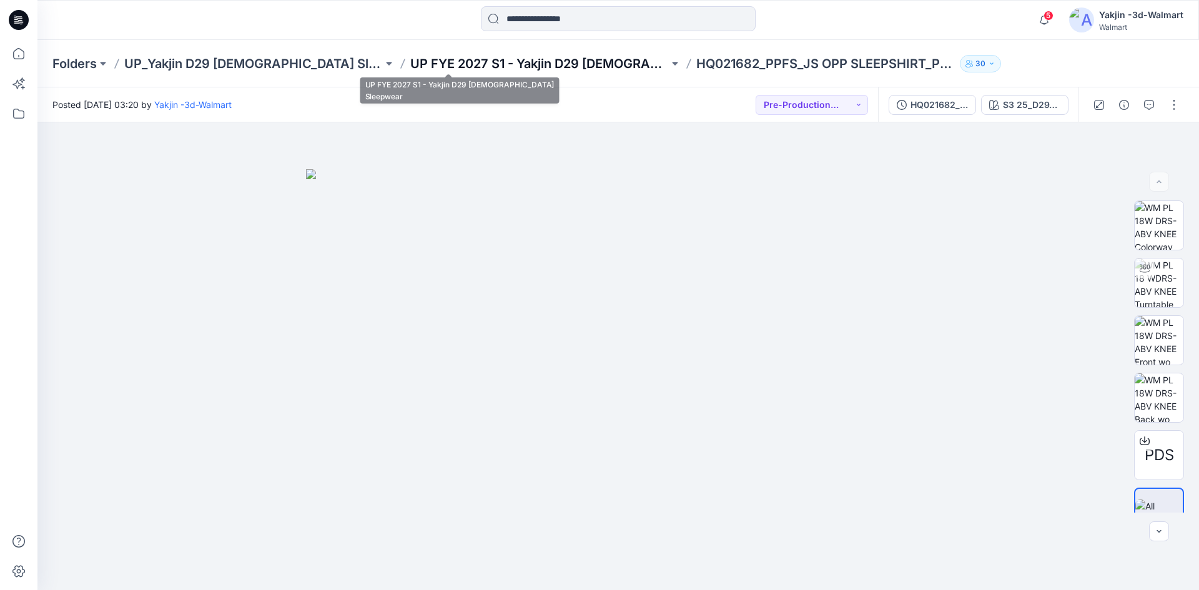
click at [498, 61] on p "UP FYE 2027 S1 - Yakjin D29 [DEMOGRAPHIC_DATA] Sleepwear" at bounding box center [539, 63] width 259 height 17
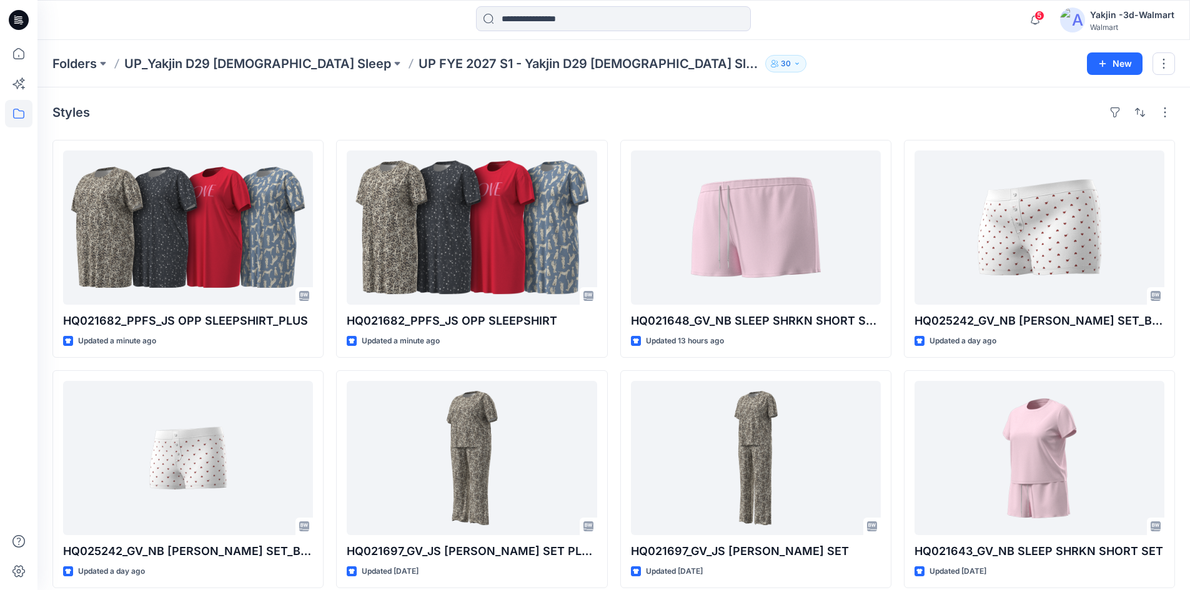
click at [182, 107] on div "Styles" at bounding box center [613, 112] width 1122 height 20
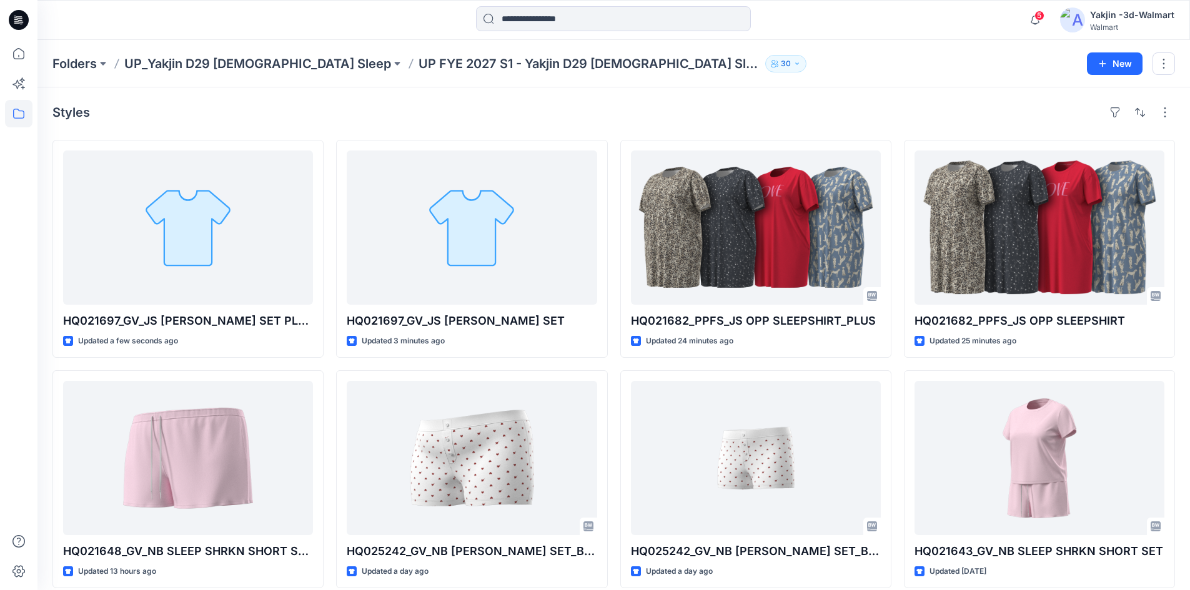
click at [539, 108] on div "Styles" at bounding box center [613, 112] width 1122 height 20
